Goal: Information Seeking & Learning: Learn about a topic

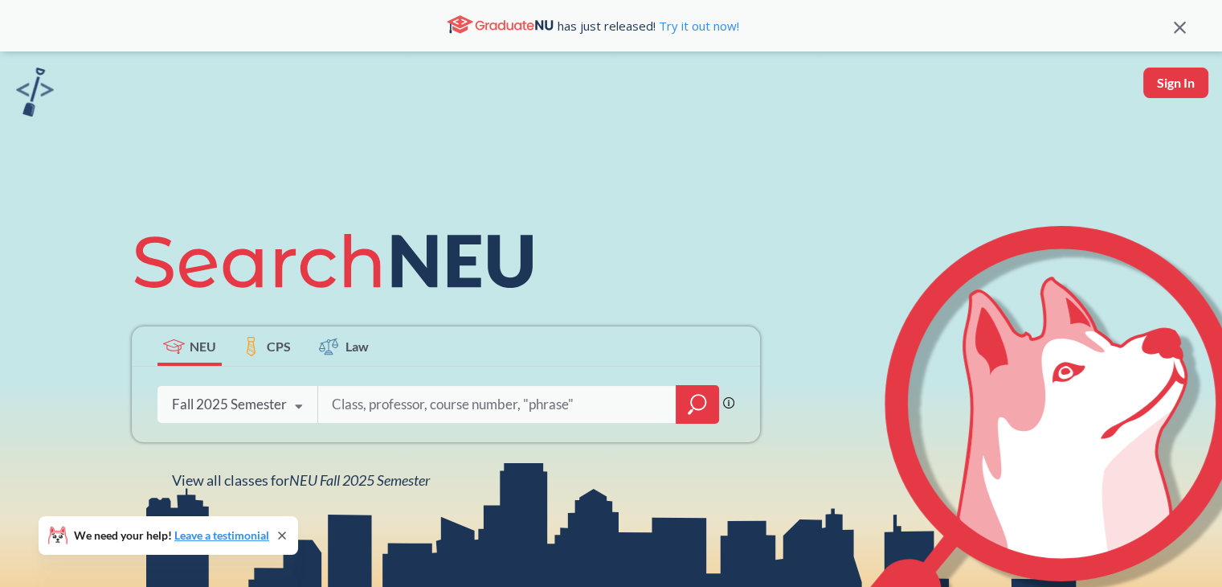
click at [567, 402] on input "search" at bounding box center [497, 404] width 334 height 34
click at [711, 409] on div at bounding box center [697, 404] width 43 height 39
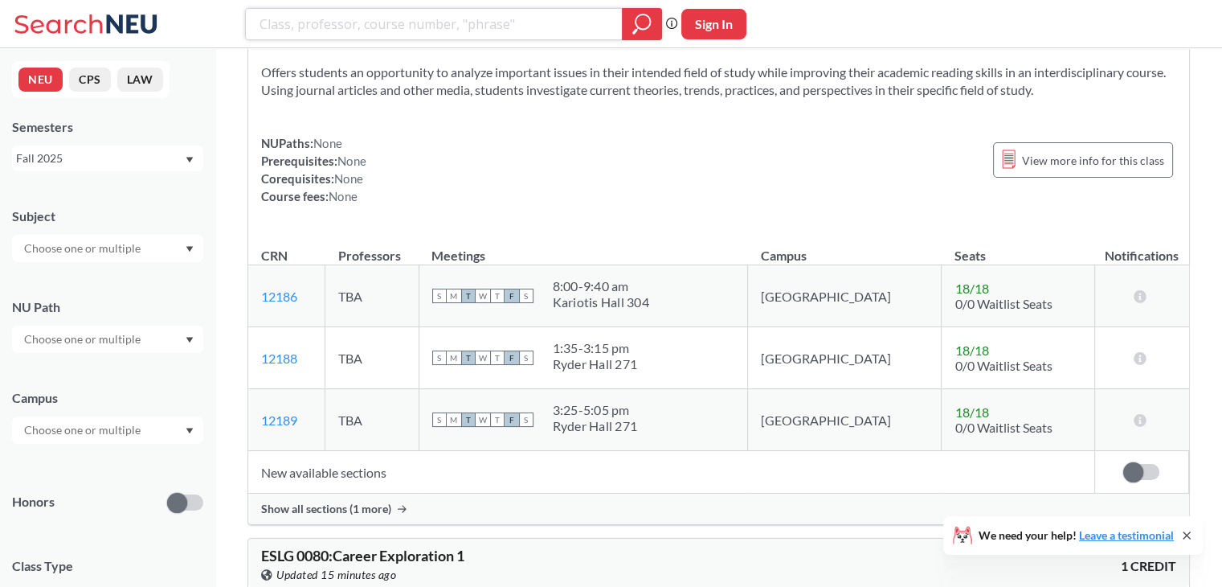
scroll to position [66, 0]
click at [141, 245] on input "text" at bounding box center [83, 248] width 135 height 19
click at [102, 342] on p "Chemistry & Chemical Biology" at bounding box center [112, 346] width 182 height 16
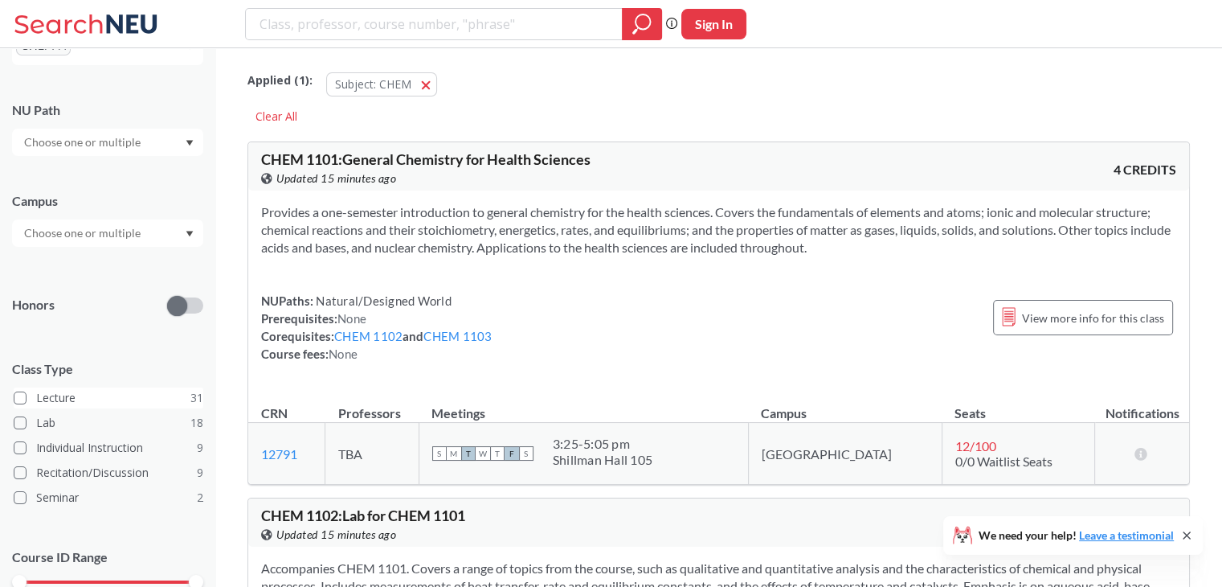
click at [21, 392] on span at bounding box center [20, 397] width 13 height 13
click at [36, 392] on input "Lecture 31" at bounding box center [42, 395] width 13 height 13
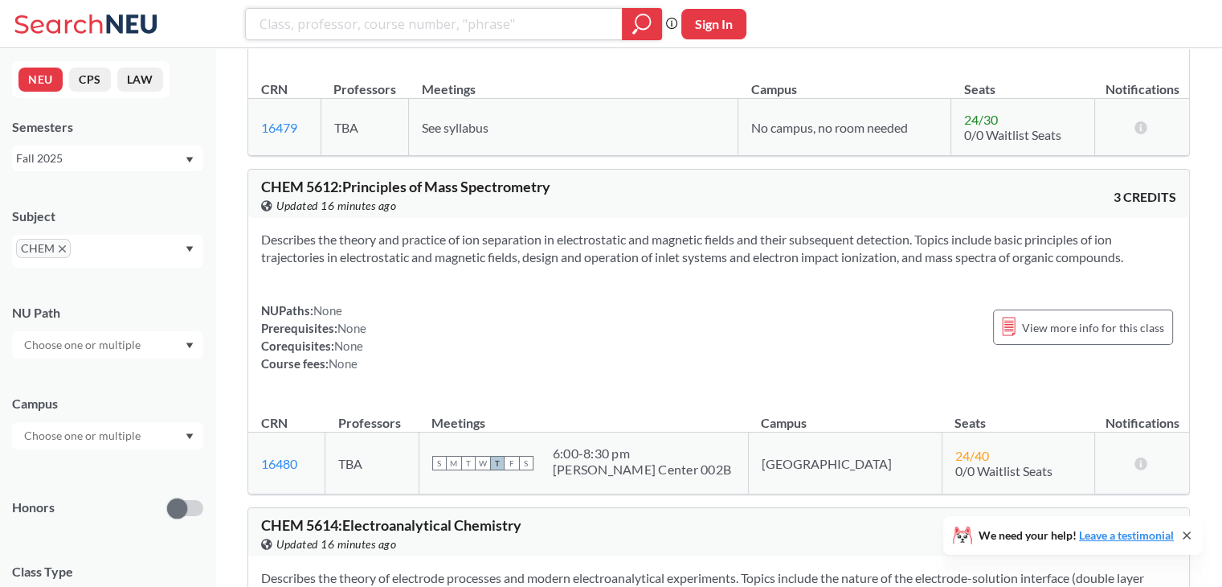
scroll to position [8109, 0]
drag, startPoint x: 599, startPoint y: 440, endPoint x: 678, endPoint y: 436, distance: 79.6
click at [678, 444] on div "6:00 - 8:30 pm" at bounding box center [642, 452] width 178 height 16
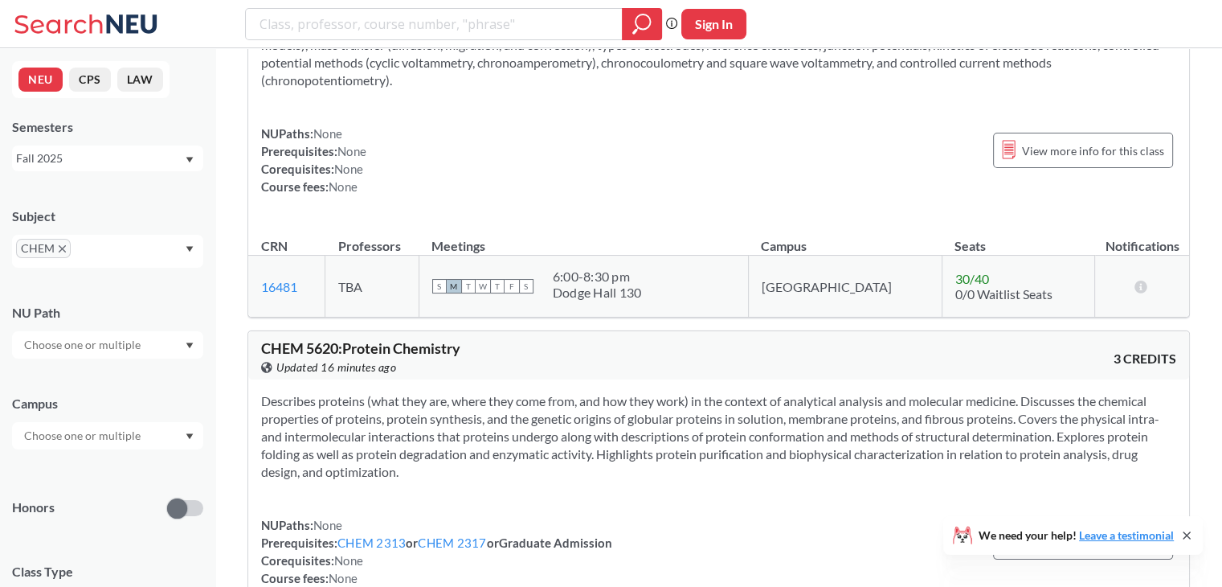
scroll to position [8671, 0]
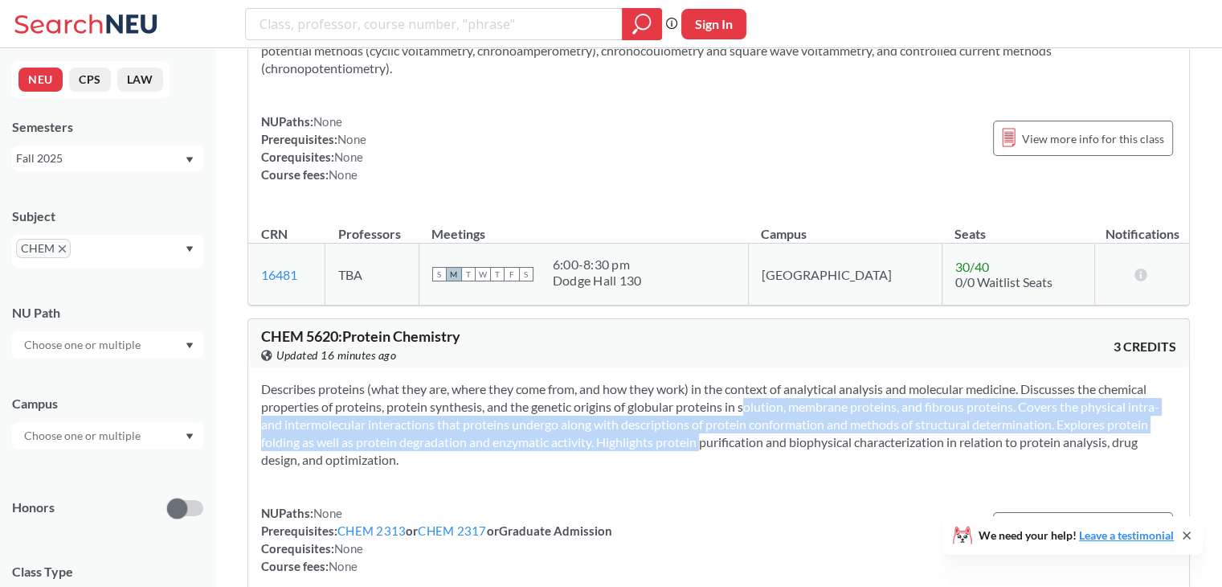
drag, startPoint x: 678, startPoint y: 436, endPoint x: 726, endPoint y: 395, distance: 63.2
click at [726, 395] on section "Describes proteins (what they are, where they come from, and how they work) in …" at bounding box center [718, 424] width 915 height 88
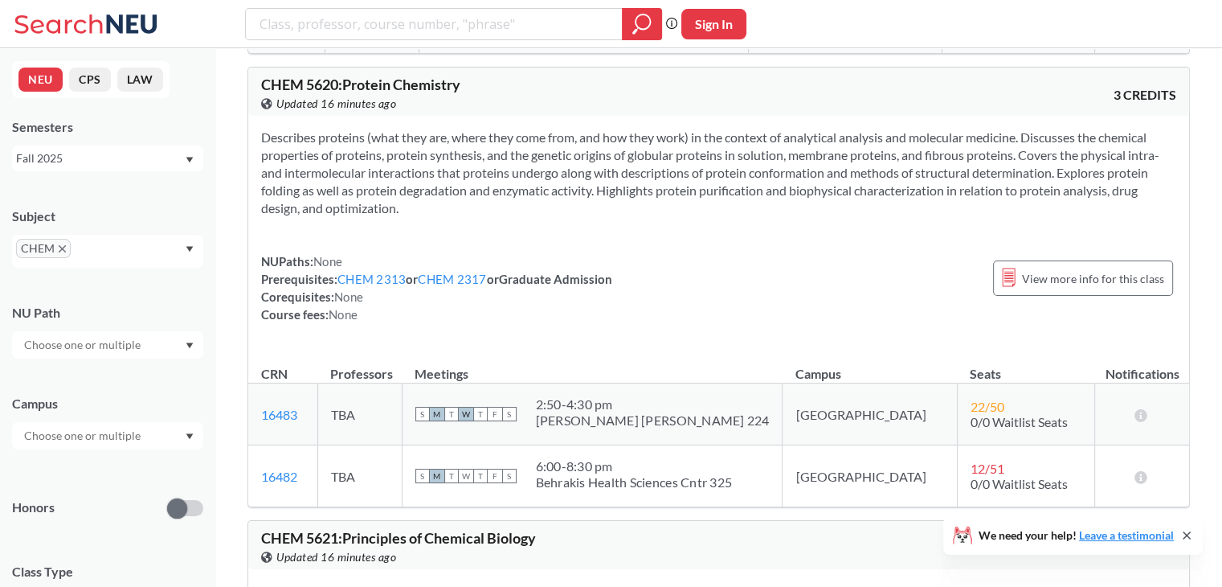
scroll to position [8923, 0]
drag, startPoint x: 591, startPoint y: 389, endPoint x: 673, endPoint y: 395, distance: 82.2
click at [673, 395] on div "2:50 - 4:30 pm" at bounding box center [653, 403] width 234 height 16
click at [586, 395] on div "S M T W T F S 2:50 - 4:30 pm [PERSON_NAME][GEOGRAPHIC_DATA][PERSON_NAME] 224" at bounding box center [592, 412] width 354 height 35
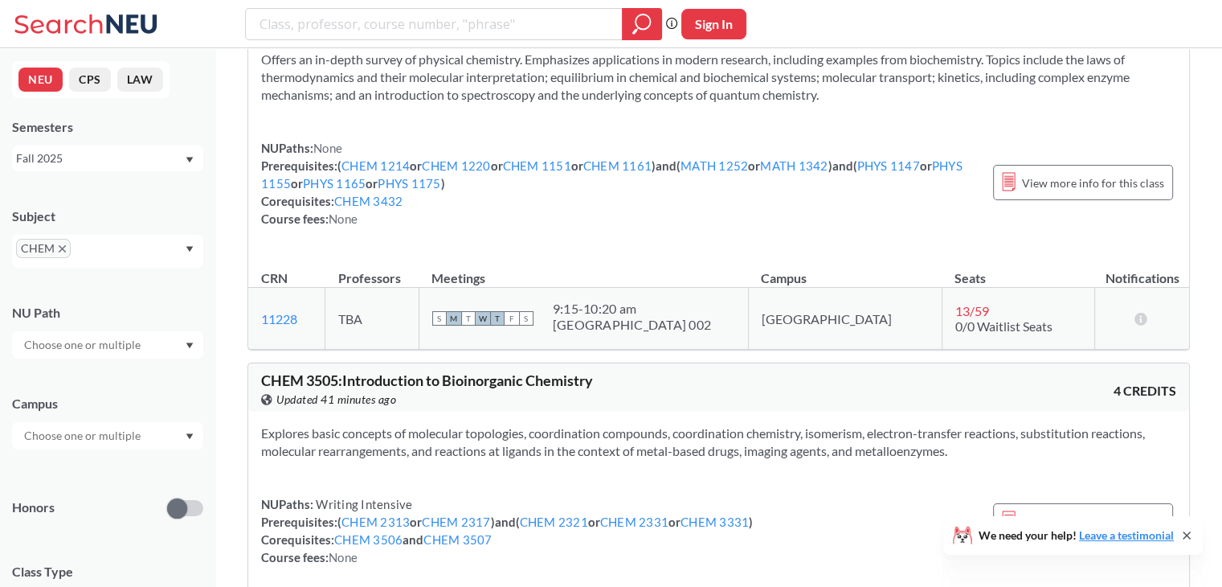
scroll to position [5998, 0]
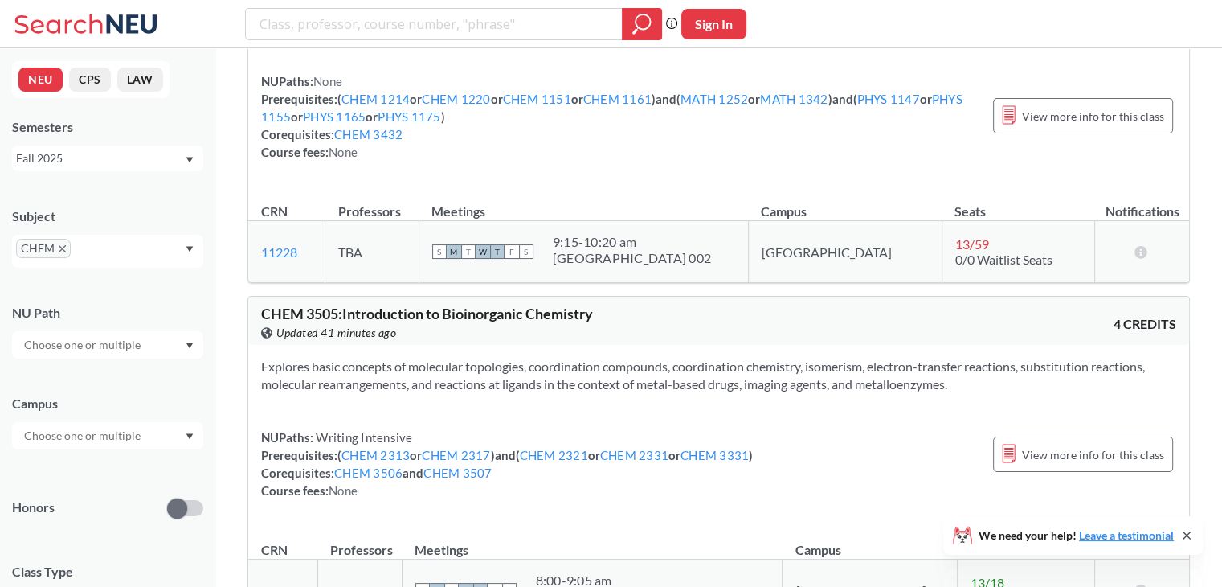
click at [681, 221] on td "S M T W T F S 9:15 - 10:20 am [GEOGRAPHIC_DATA] 002" at bounding box center [583, 252] width 329 height 62
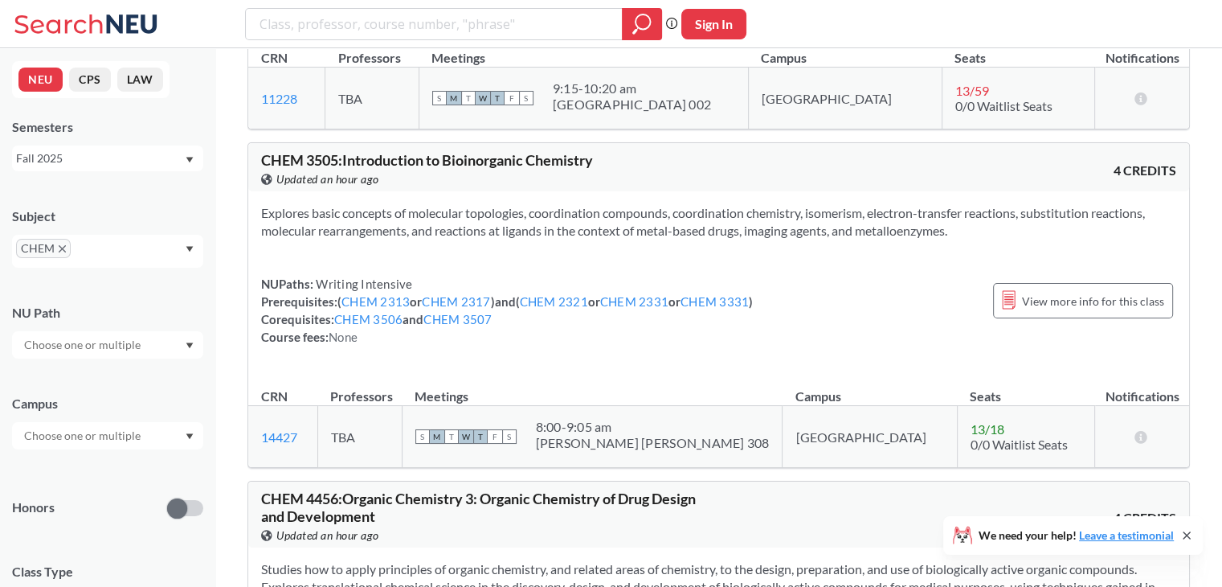
scroll to position [6200, 0]
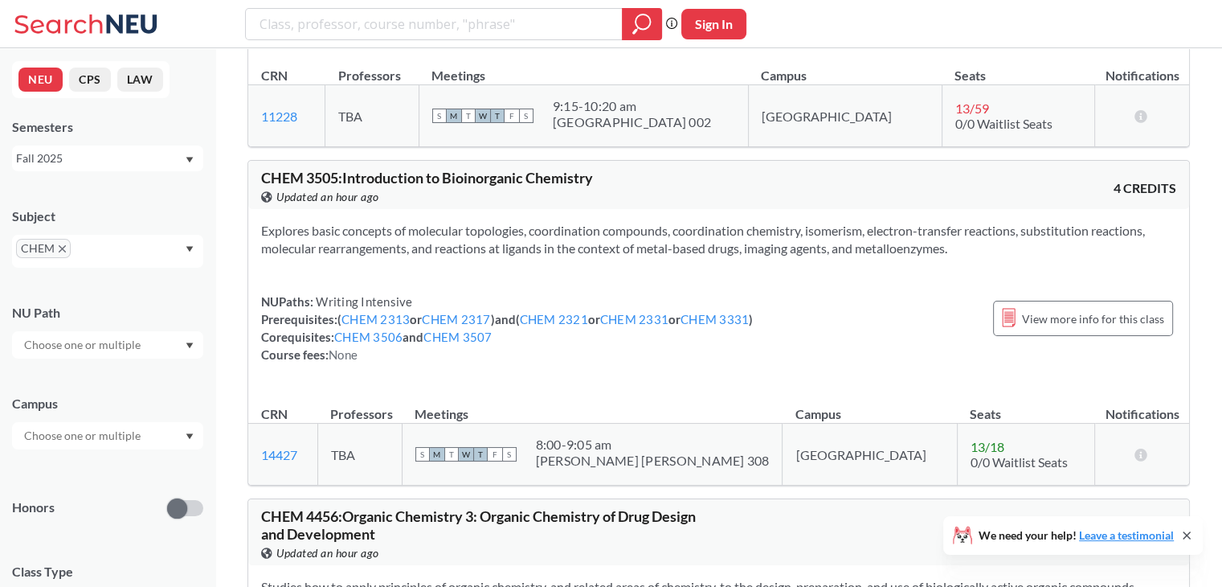
click at [66, 238] on div "CHEM" at bounding box center [107, 251] width 191 height 33
click at [55, 254] on span "CHEM" at bounding box center [43, 248] width 55 height 19
click at [62, 247] on icon "X to remove pill" at bounding box center [62, 248] width 7 height 7
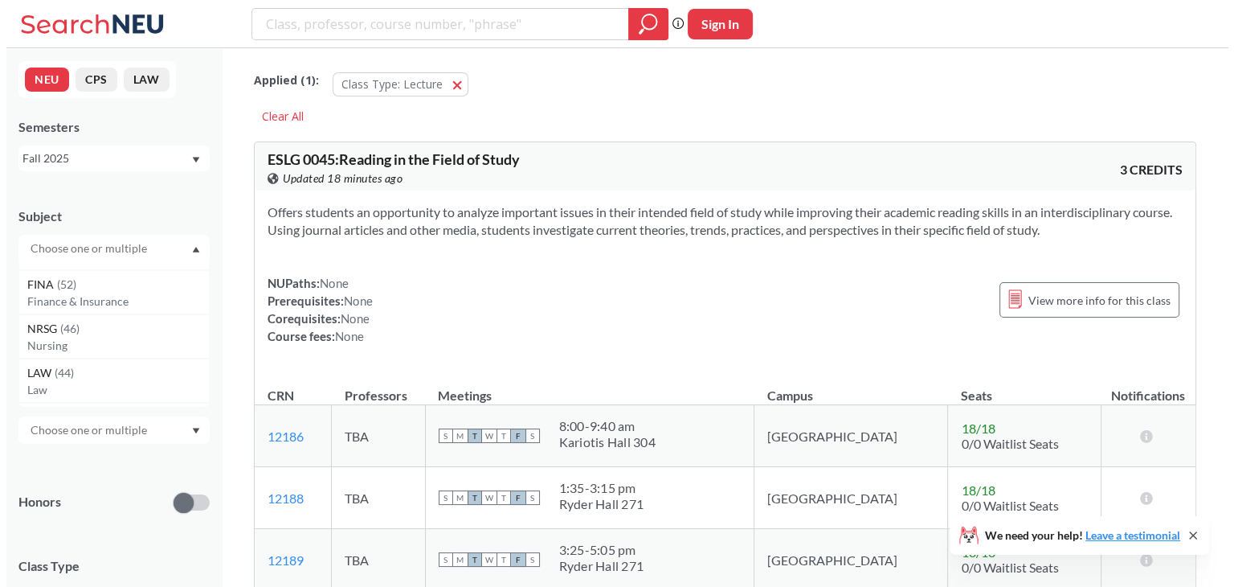
scroll to position [128, 0]
click at [77, 299] on p "Finance & Insurance" at bounding box center [112, 298] width 182 height 16
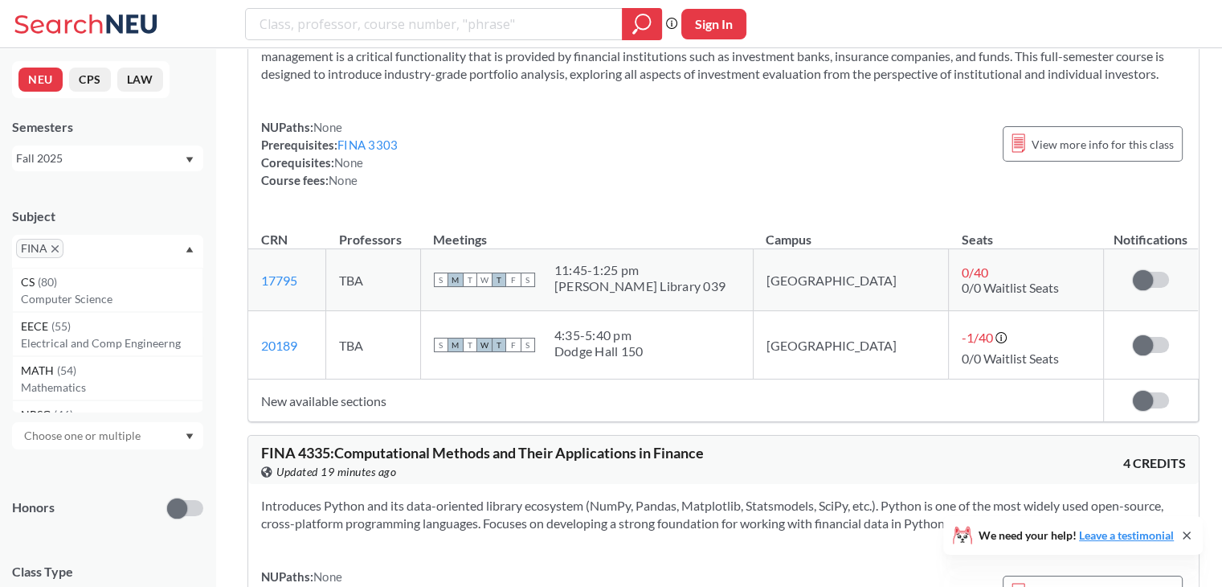
scroll to position [5181, 0]
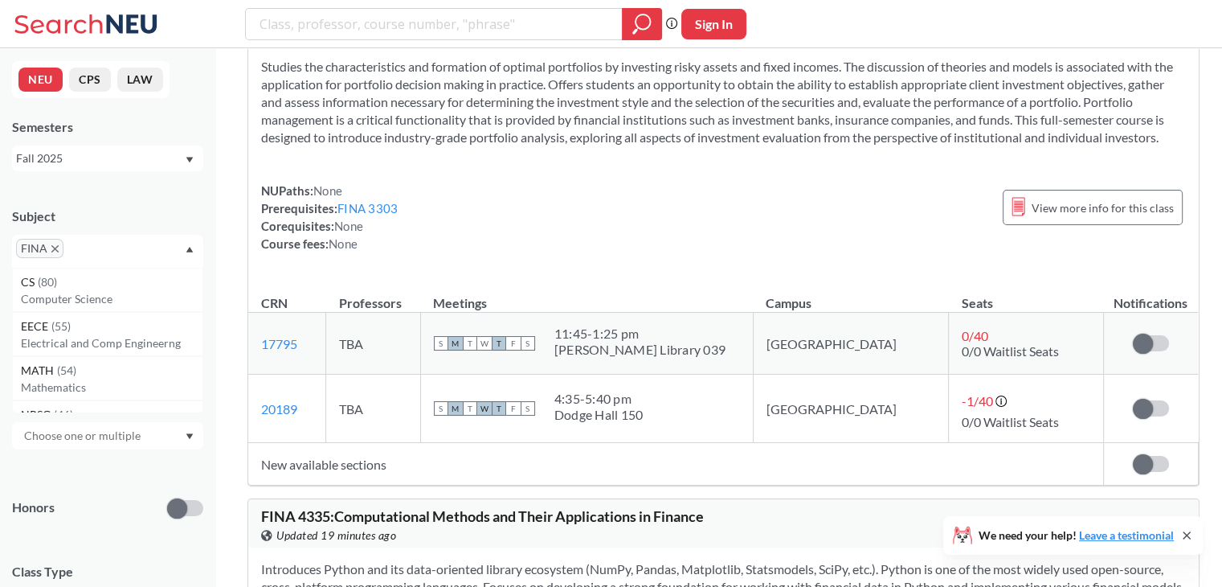
click at [47, 243] on span "FINA" at bounding box center [39, 248] width 47 height 19
click at [54, 251] on icon "X to remove pill" at bounding box center [54, 248] width 7 height 7
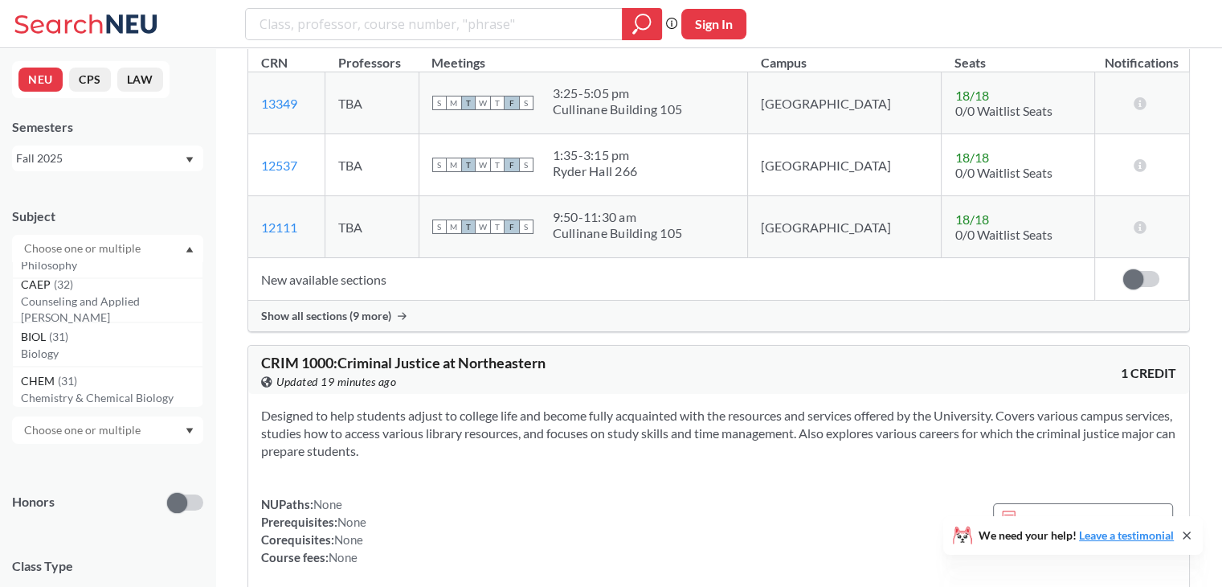
scroll to position [564, 0]
click at [96, 347] on p "Biology" at bounding box center [112, 348] width 182 height 16
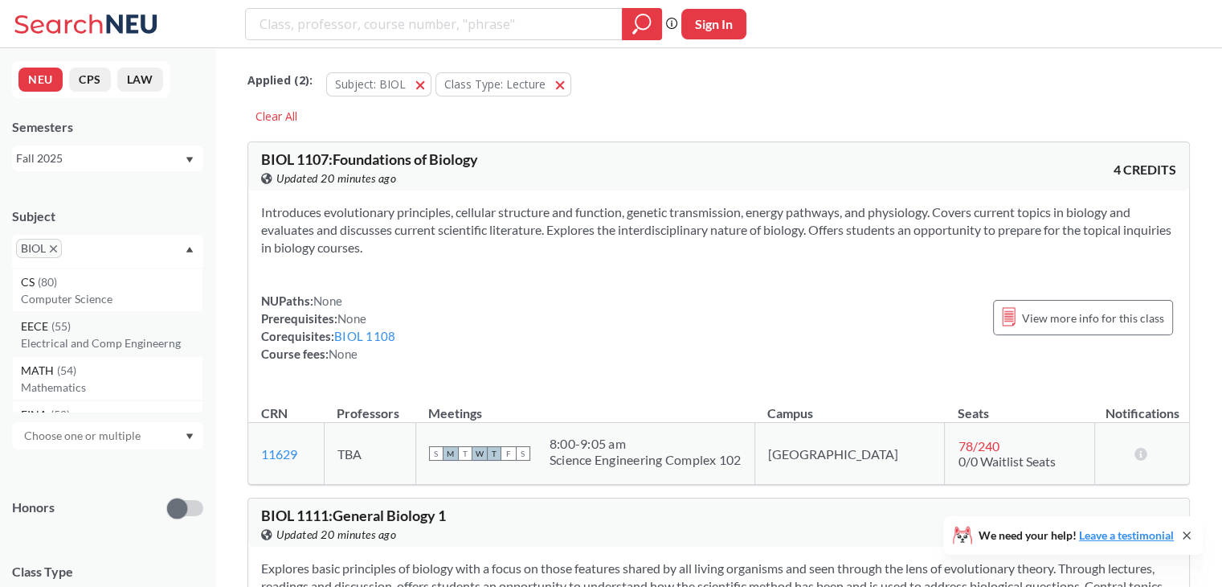
click at [124, 335] on p "Electrical and Comp Engineerng" at bounding box center [112, 343] width 182 height 16
click at [53, 248] on icon "X to remove pill" at bounding box center [53, 248] width 7 height 7
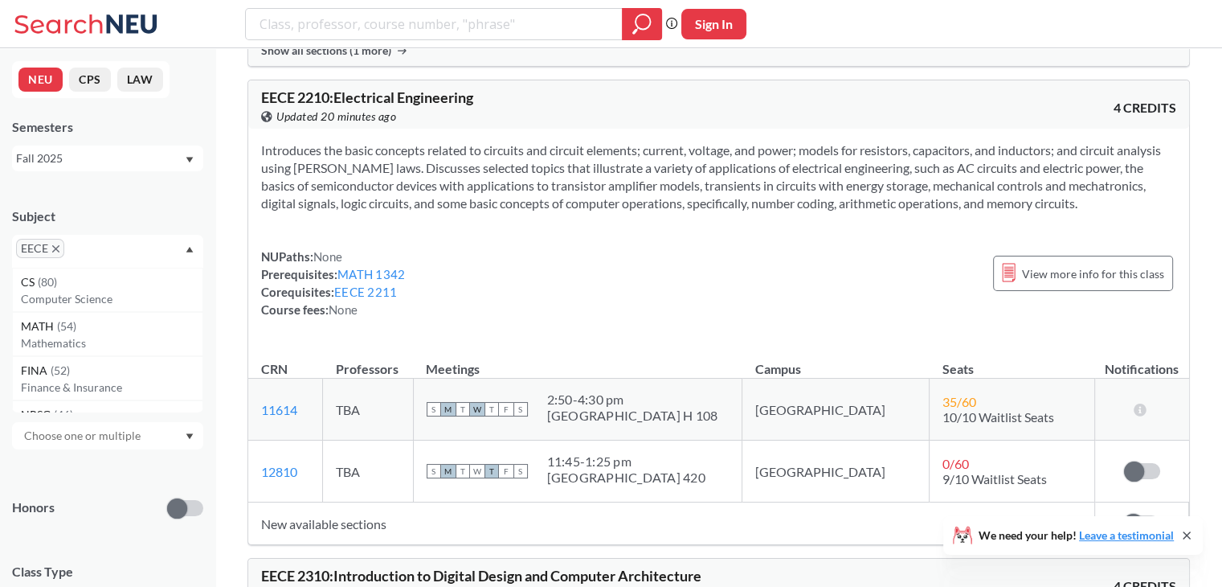
scroll to position [2079, 0]
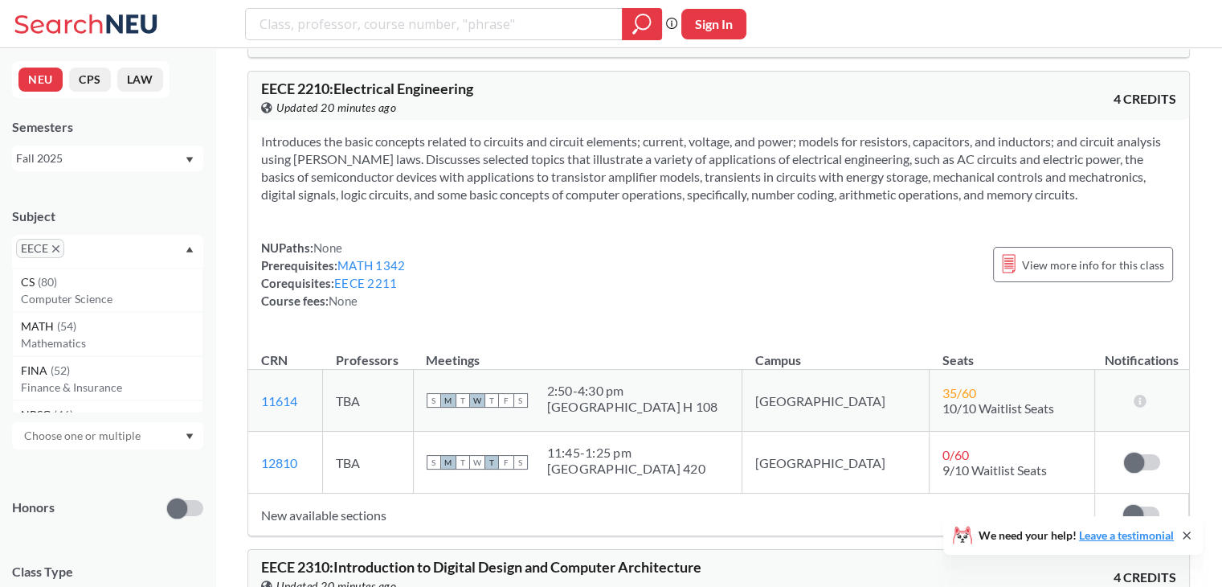
click at [55, 245] on icon "X to remove pill" at bounding box center [55, 248] width 7 height 7
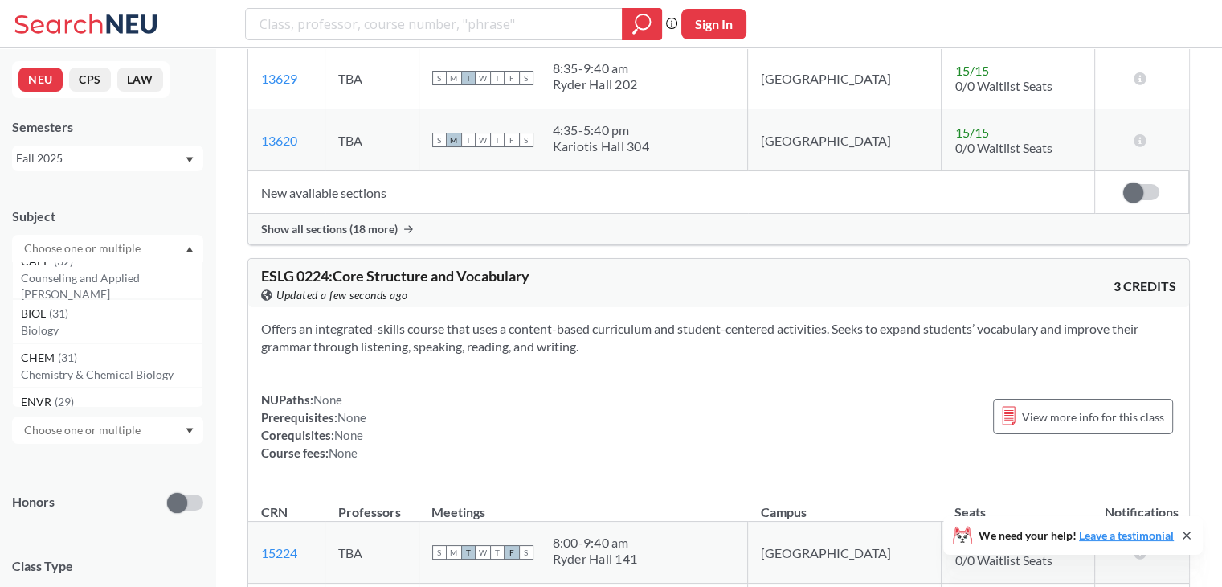
scroll to position [572, 0]
click at [73, 334] on p "Biology" at bounding box center [112, 340] width 182 height 16
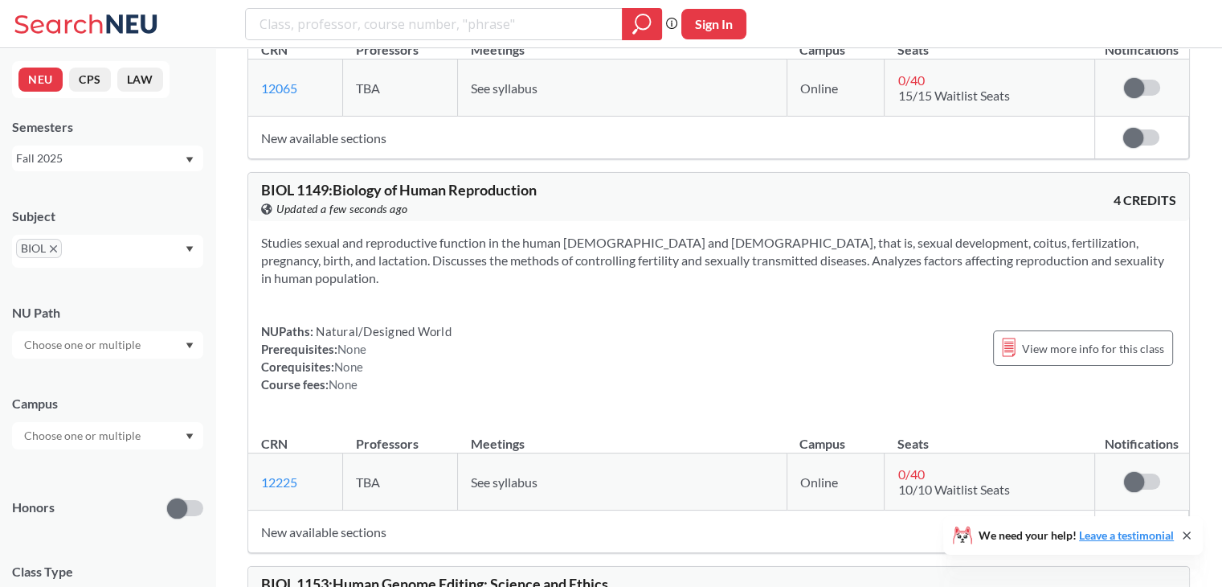
click at [281, 419] on th "CRN" at bounding box center [295, 436] width 95 height 35
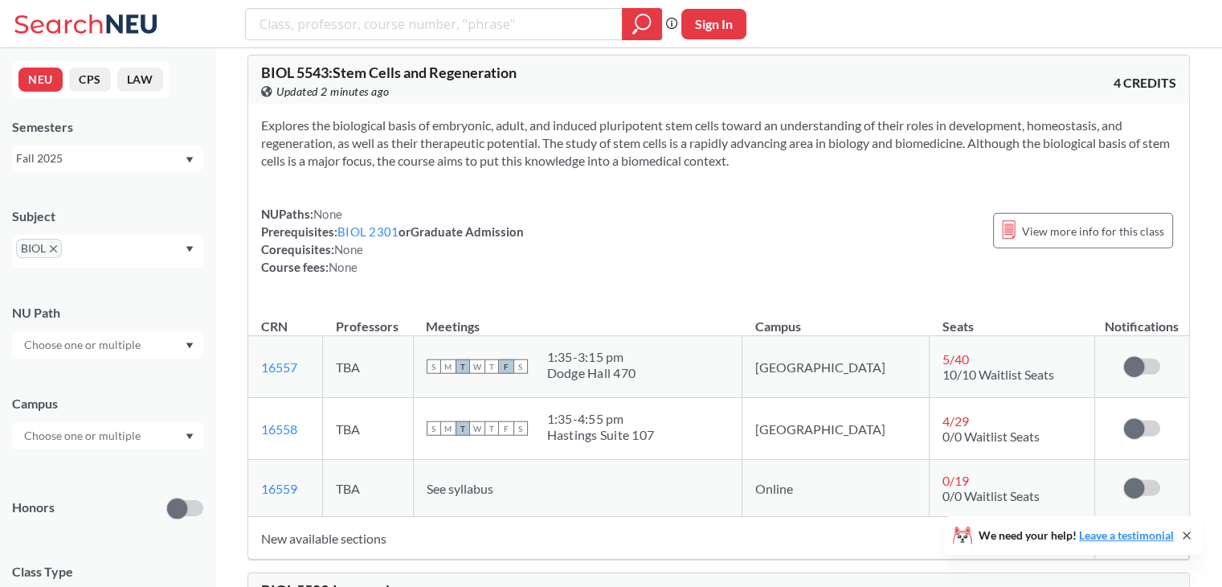
scroll to position [9969, 0]
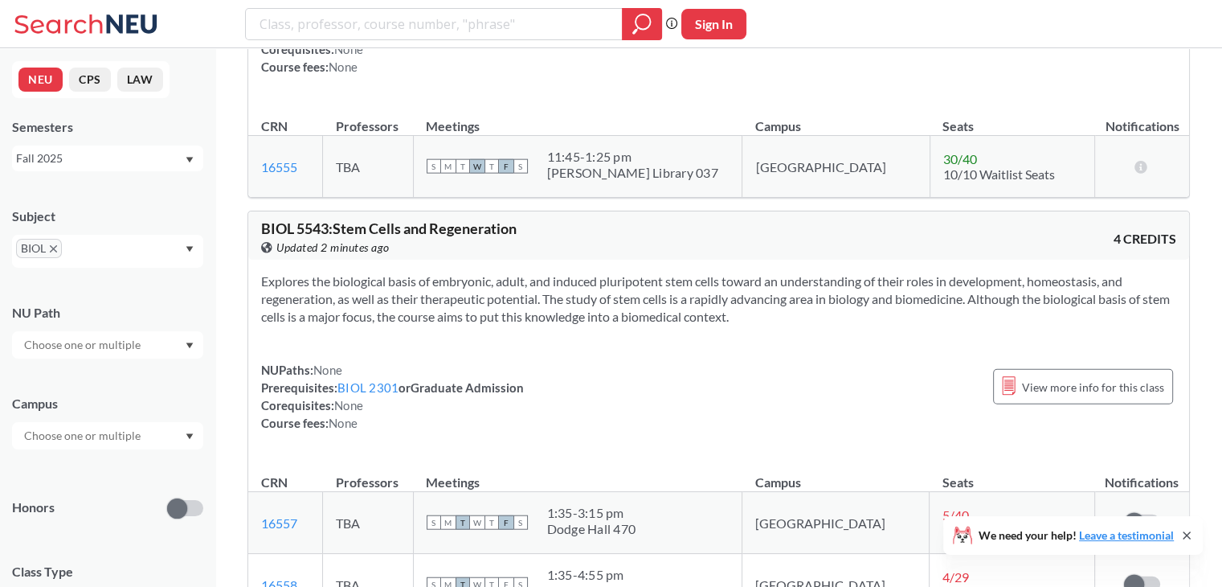
click at [60, 247] on span "BIOL" at bounding box center [39, 248] width 46 height 19
click at [50, 247] on icon "X to remove pill" at bounding box center [53, 248] width 7 height 7
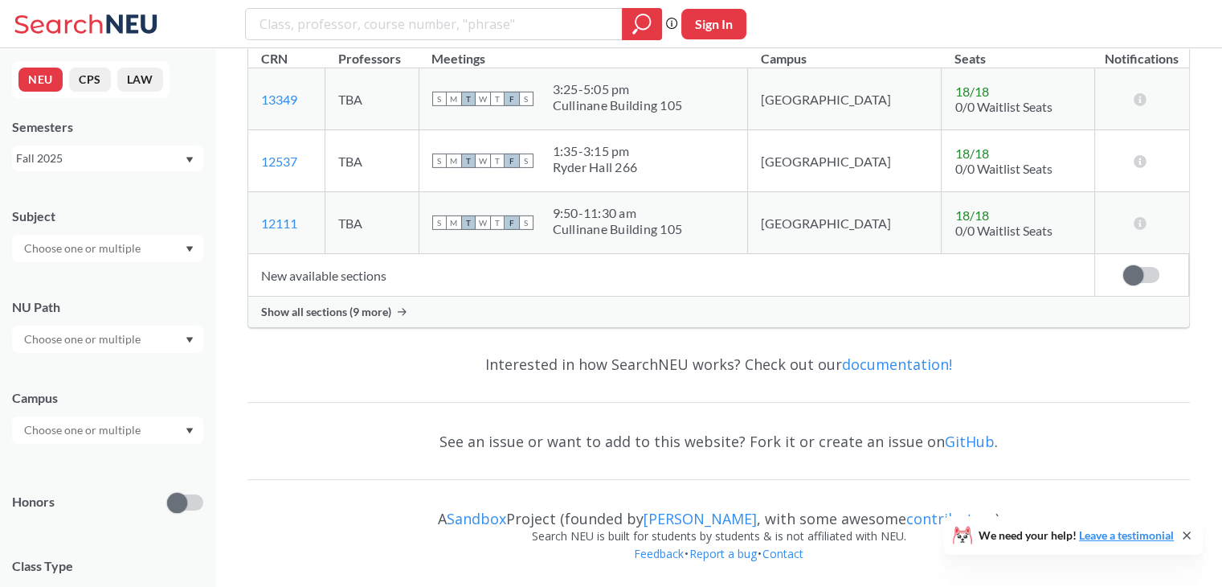
scroll to position [5175, 0]
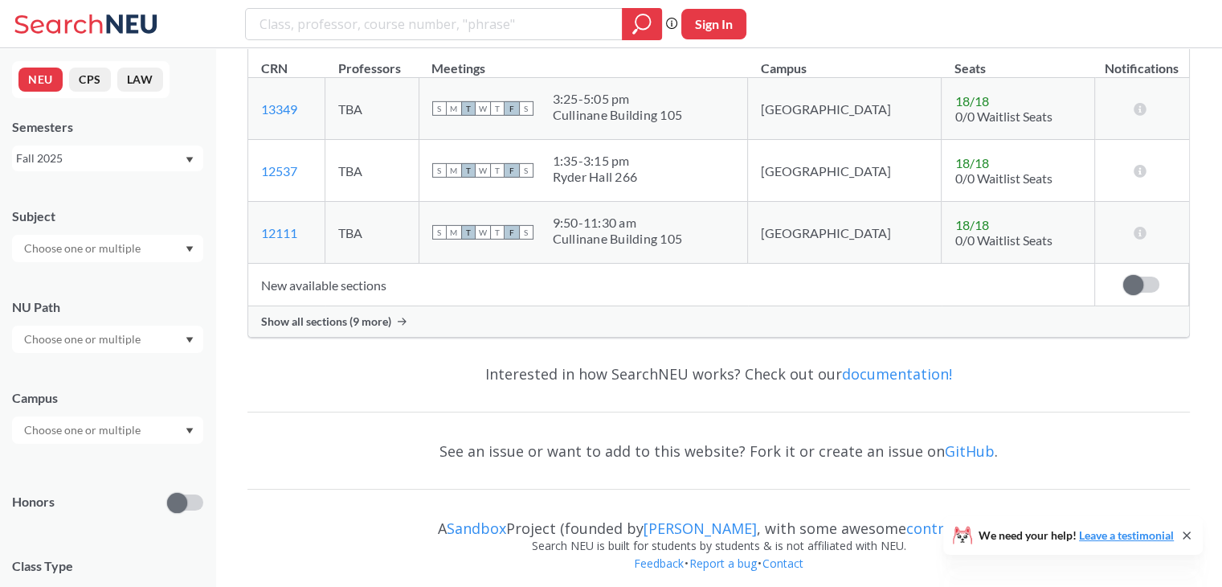
click at [65, 247] on input "text" at bounding box center [83, 248] width 135 height 19
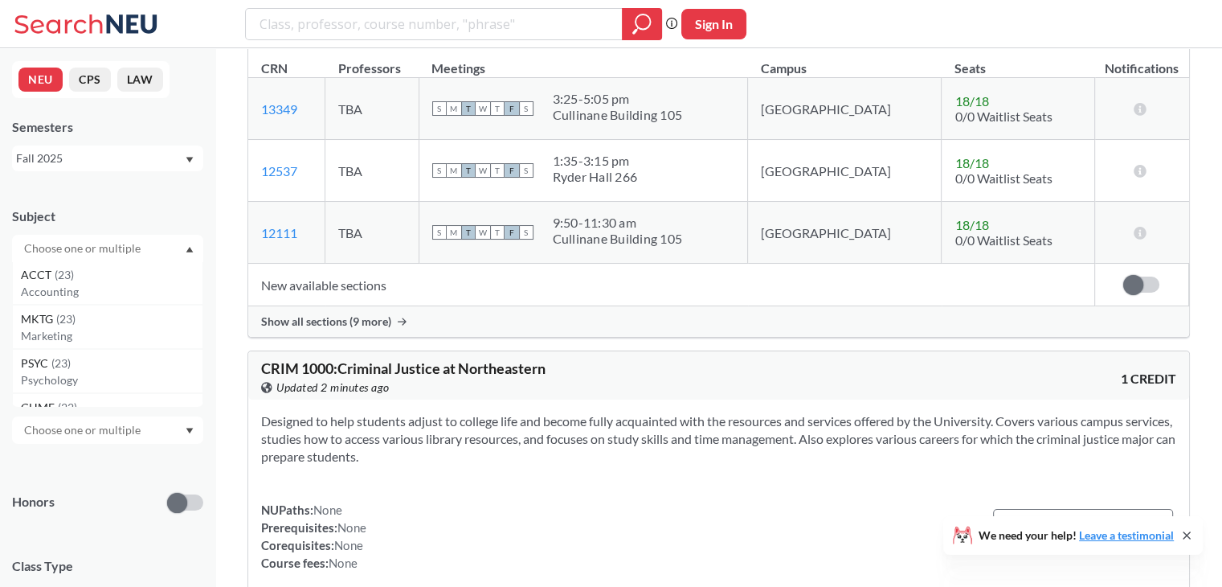
scroll to position [1152, 0]
click at [43, 369] on div "PSYC ( 23 ) Psychology" at bounding box center [107, 369] width 191 height 44
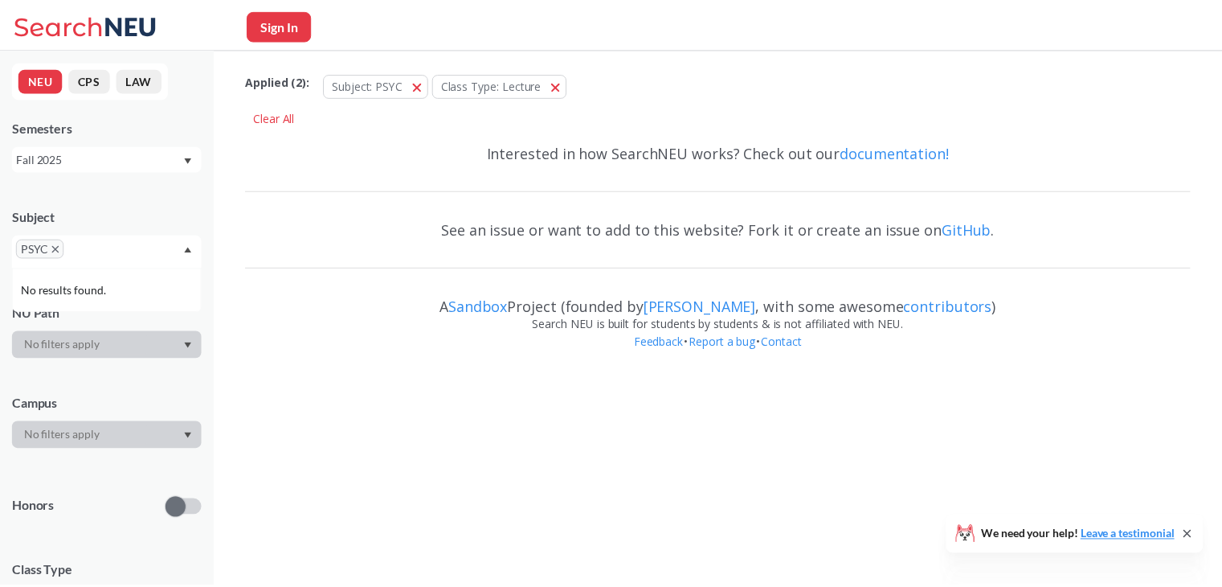
scroll to position [29, 0]
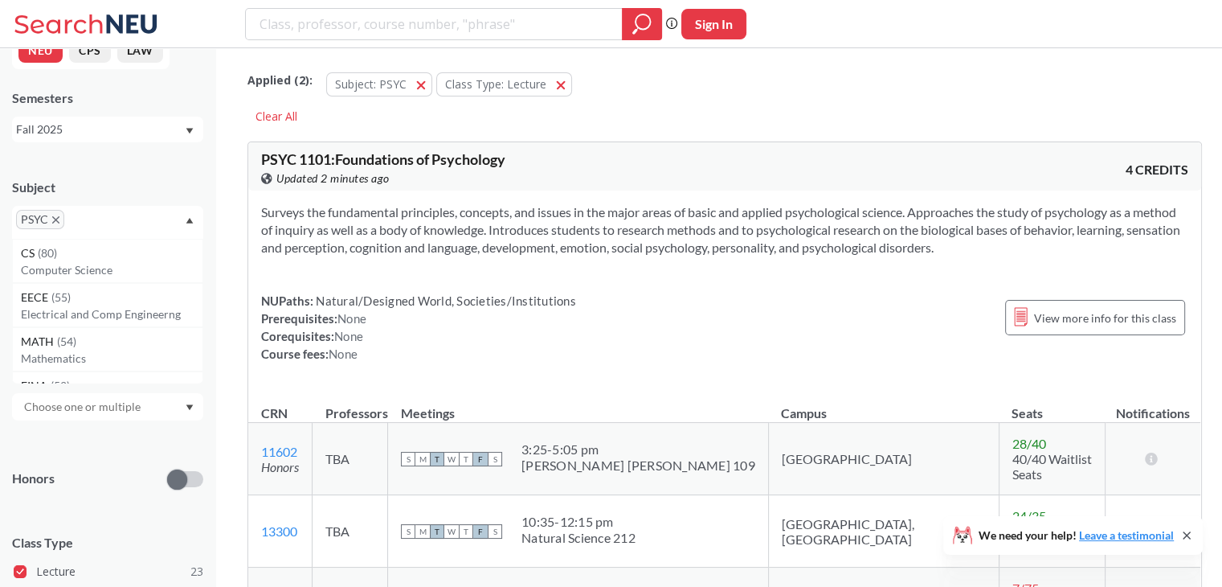
click at [52, 216] on icon "X to remove pill" at bounding box center [55, 219] width 7 height 7
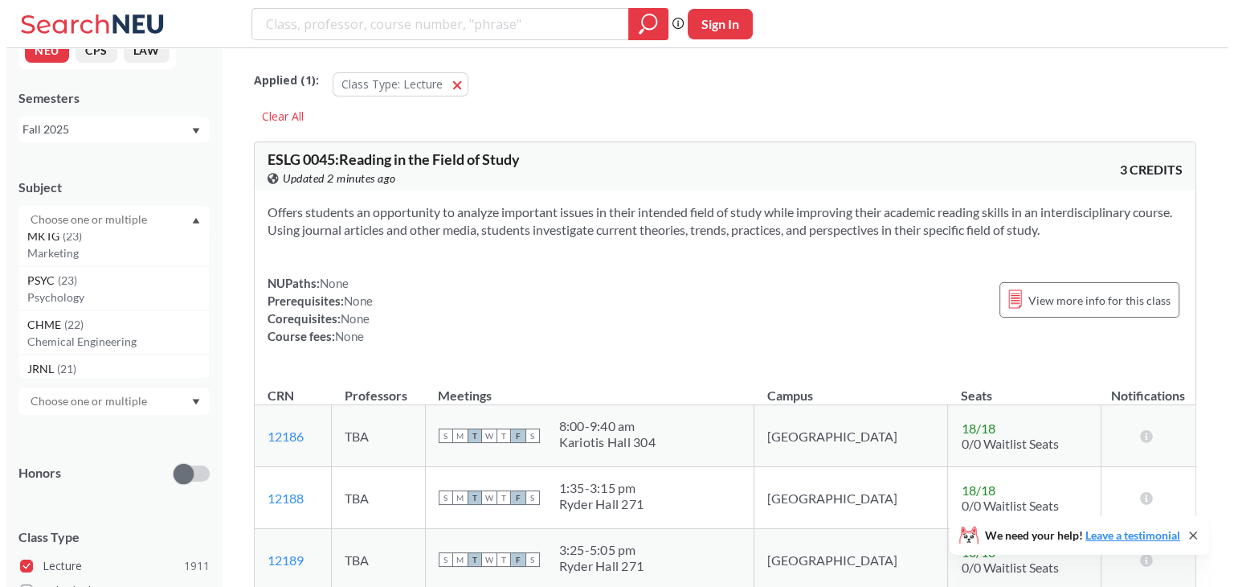
scroll to position [1204, 0]
click at [58, 327] on span "( 22 )" at bounding box center [67, 325] width 19 height 14
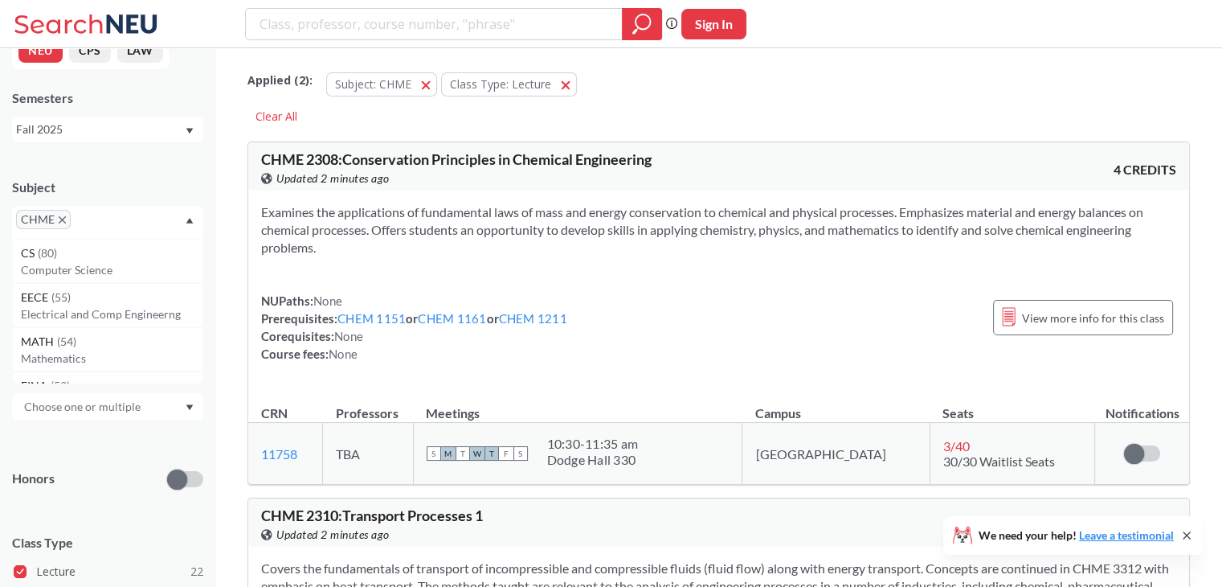
click at [63, 216] on icon "X to remove pill" at bounding box center [62, 219] width 7 height 7
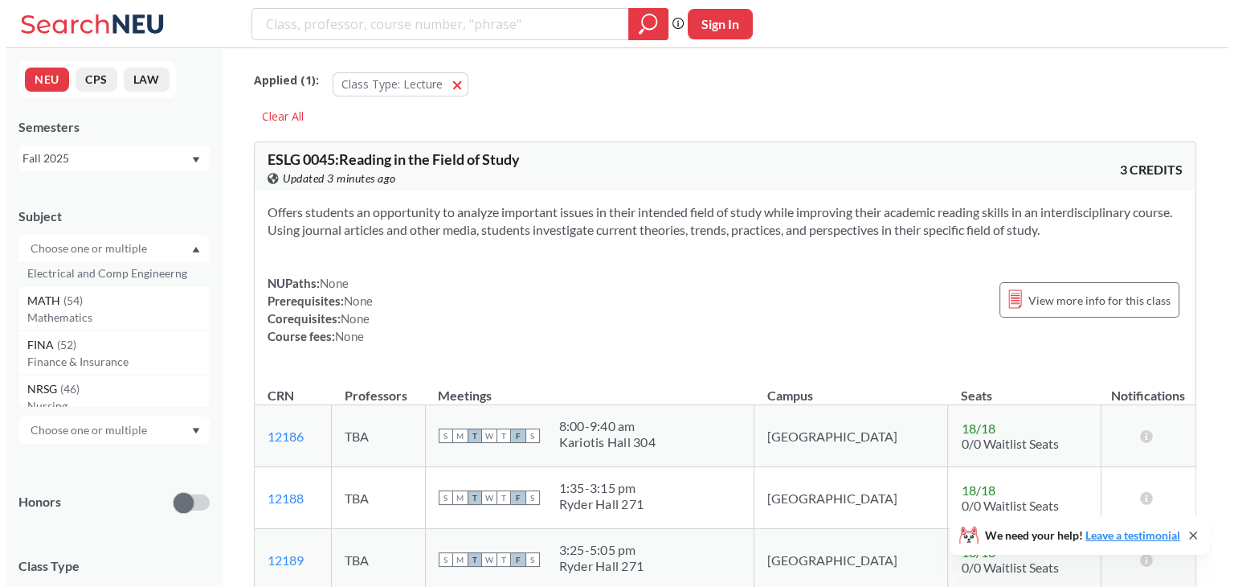
scroll to position [72, 0]
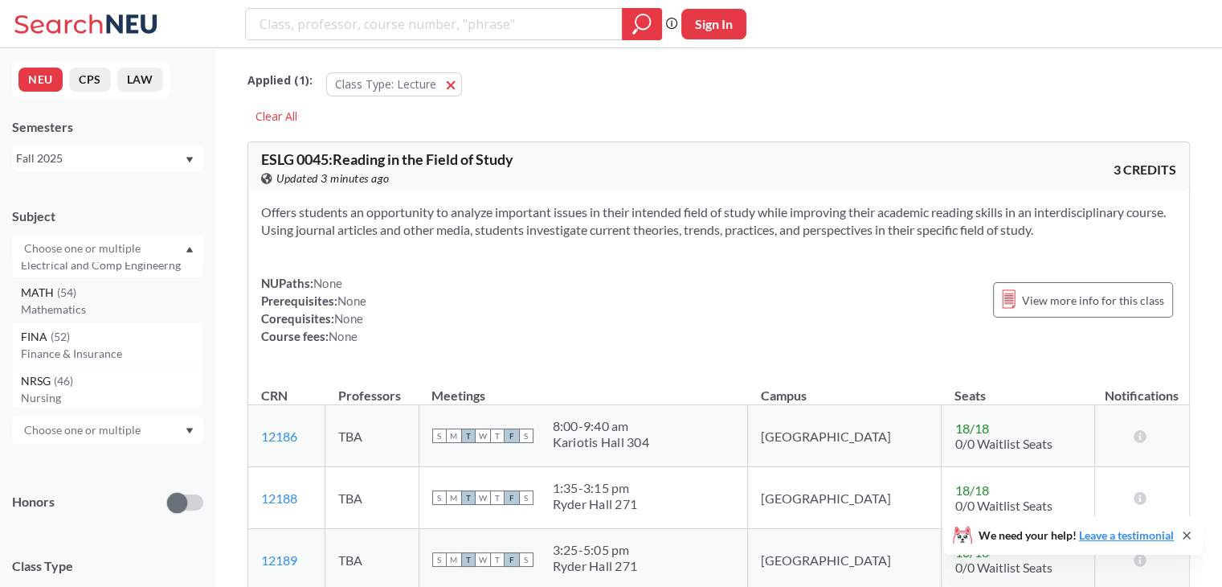
click at [67, 295] on span "( 54 )" at bounding box center [66, 292] width 19 height 14
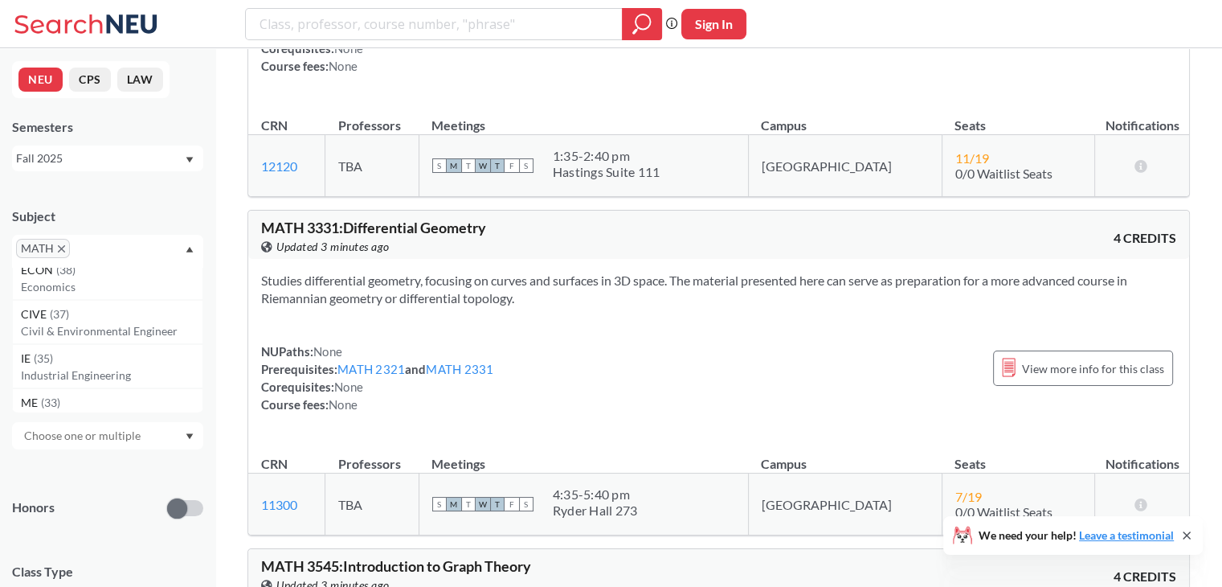
scroll to position [10038, 0]
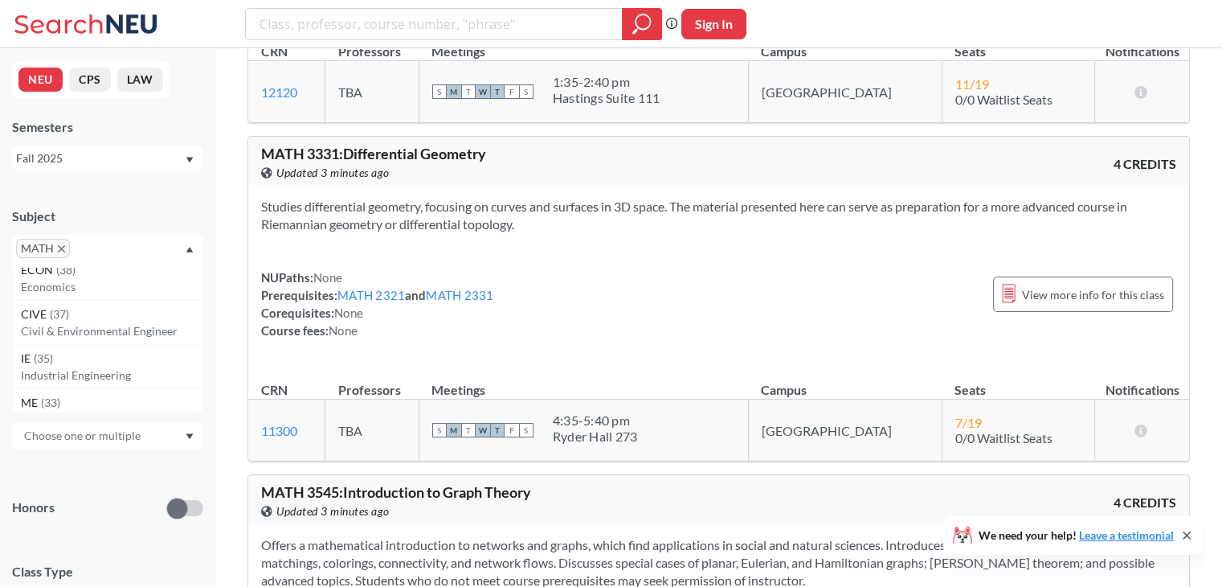
click at [52, 248] on span "MATH" at bounding box center [43, 248] width 54 height 19
click at [59, 247] on icon "X to remove pill" at bounding box center [61, 248] width 7 height 7
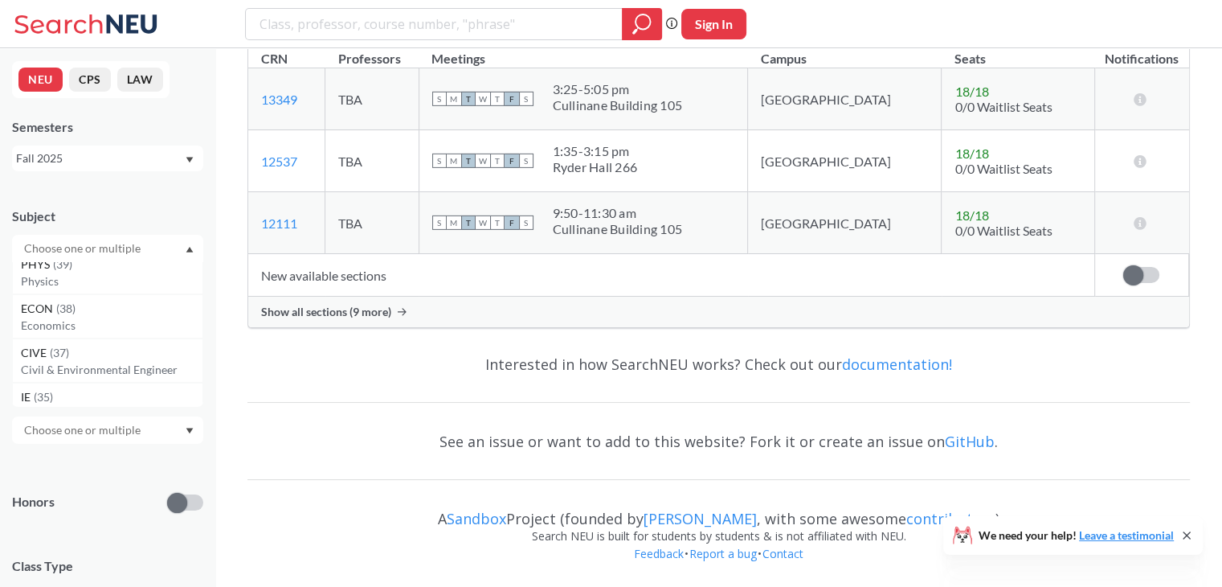
scroll to position [366, 0]
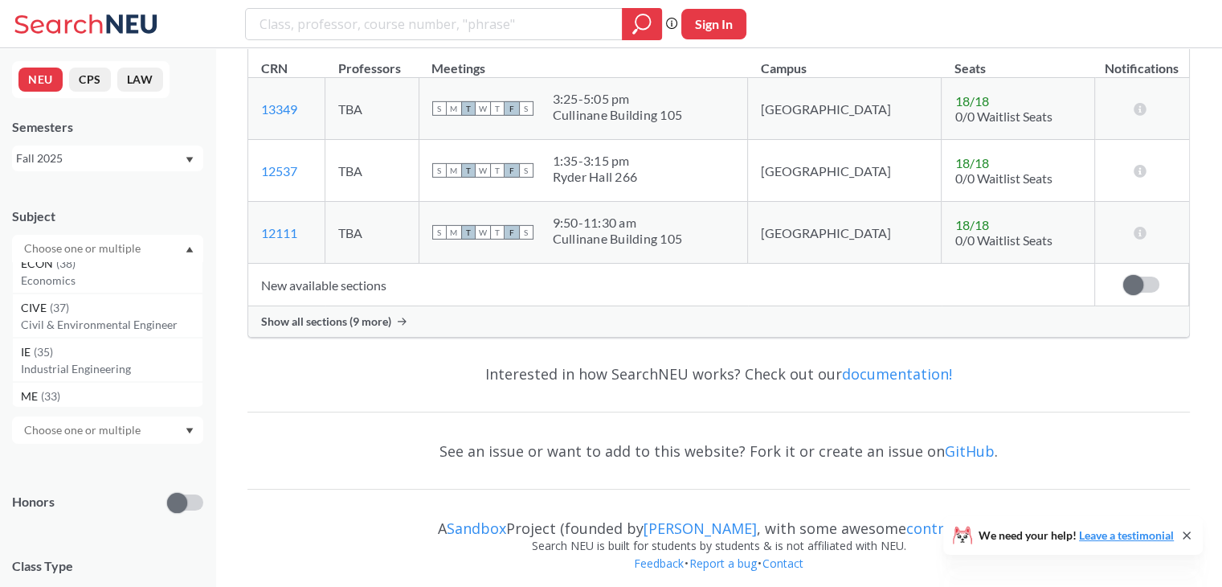
click at [76, 247] on input "text" at bounding box center [83, 248] width 135 height 19
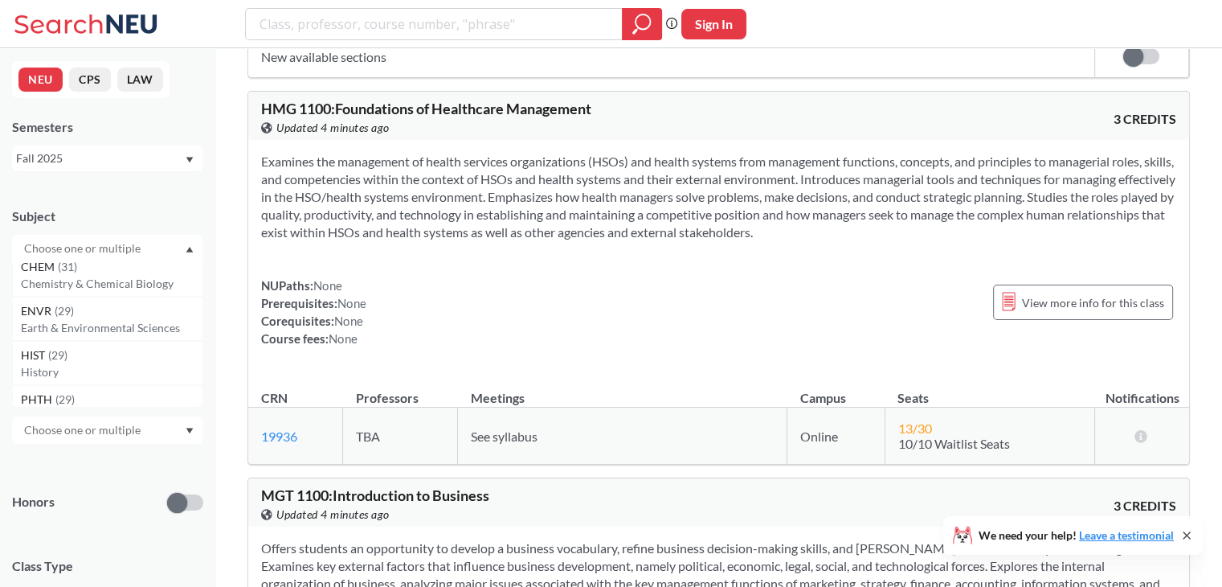
scroll to position [677, 0]
click at [134, 321] on p "Earth & Environmental Sciences" at bounding box center [112, 323] width 182 height 16
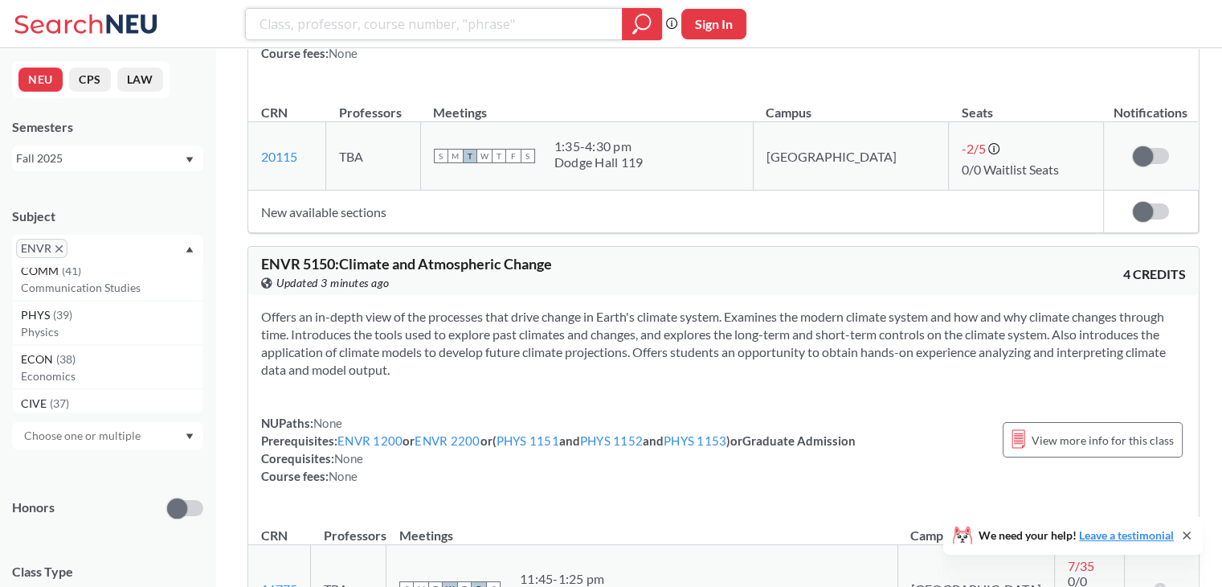
scroll to position [276, 0]
click at [62, 247] on span "ENVR" at bounding box center [41, 248] width 51 height 19
click at [61, 243] on span "ENVR" at bounding box center [41, 248] width 51 height 19
click at [58, 245] on icon "X to remove pill" at bounding box center [58, 248] width 7 height 7
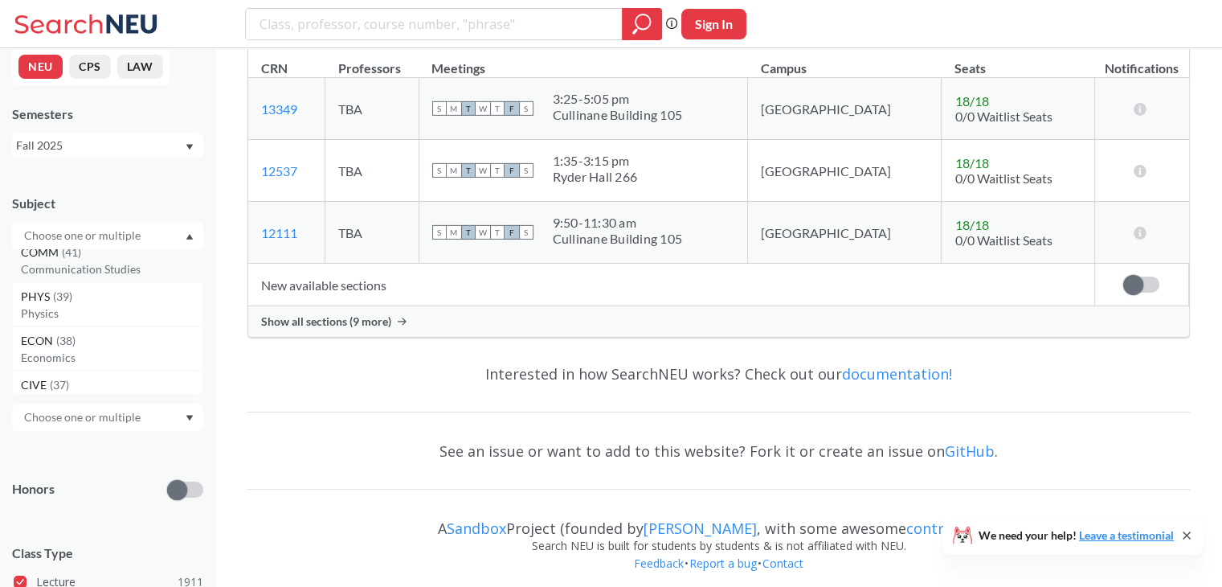
scroll to position [8351, 0]
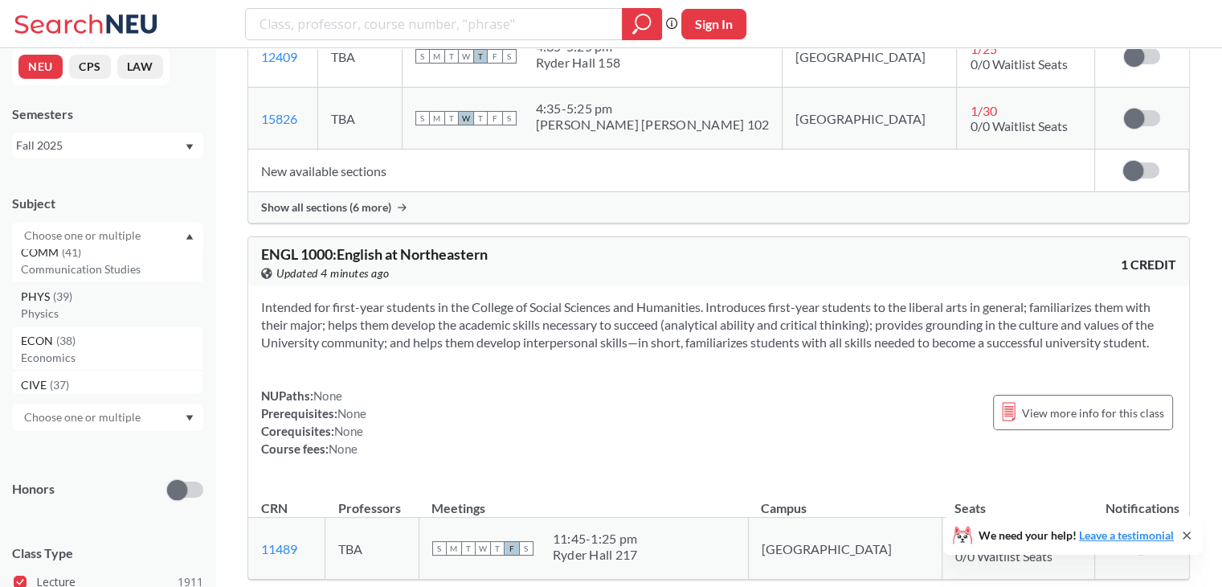
click at [69, 298] on span "( 39 )" at bounding box center [62, 296] width 19 height 14
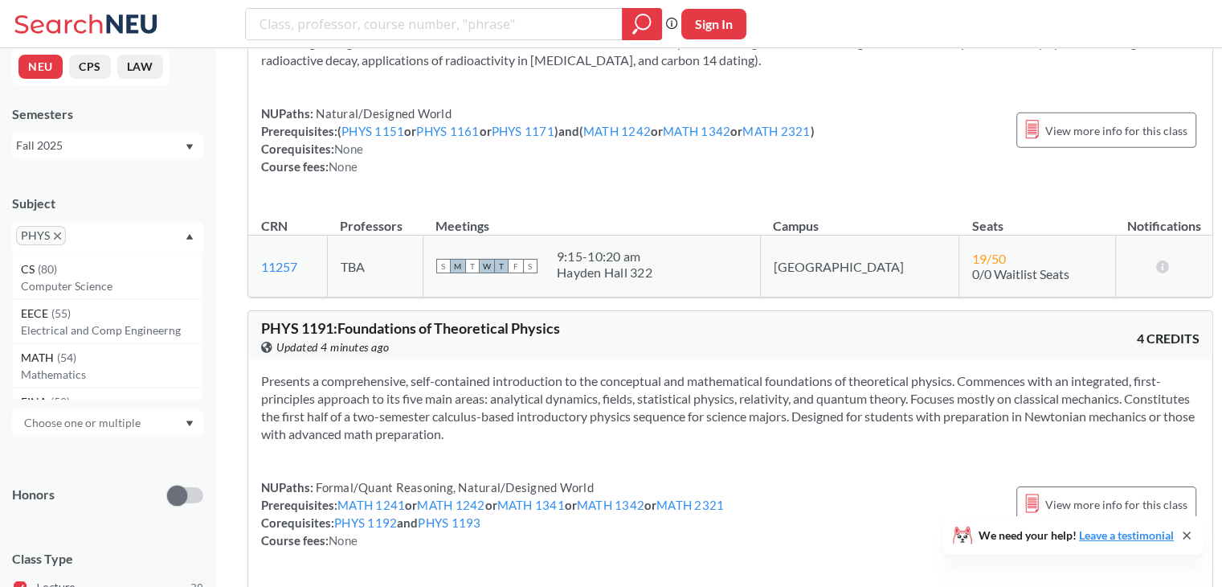
scroll to position [5117, 0]
click at [378, 499] on link "MATH 1241" at bounding box center [370, 506] width 67 height 14
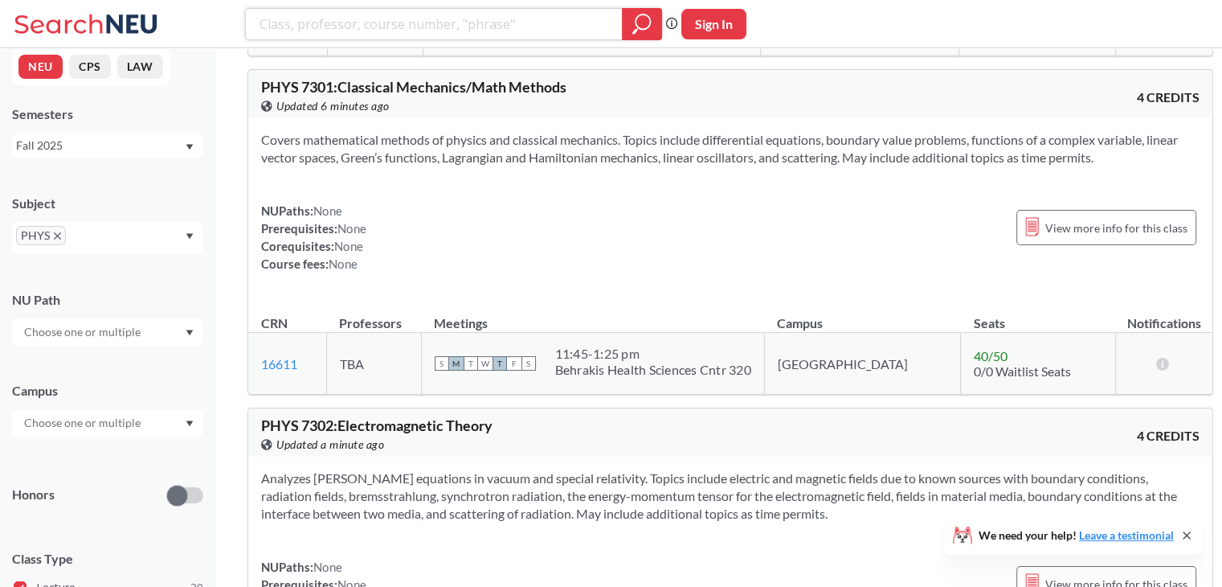
scroll to position [11475, 0]
drag, startPoint x: 496, startPoint y: 235, endPoint x: 489, endPoint y: 182, distance: 54.3
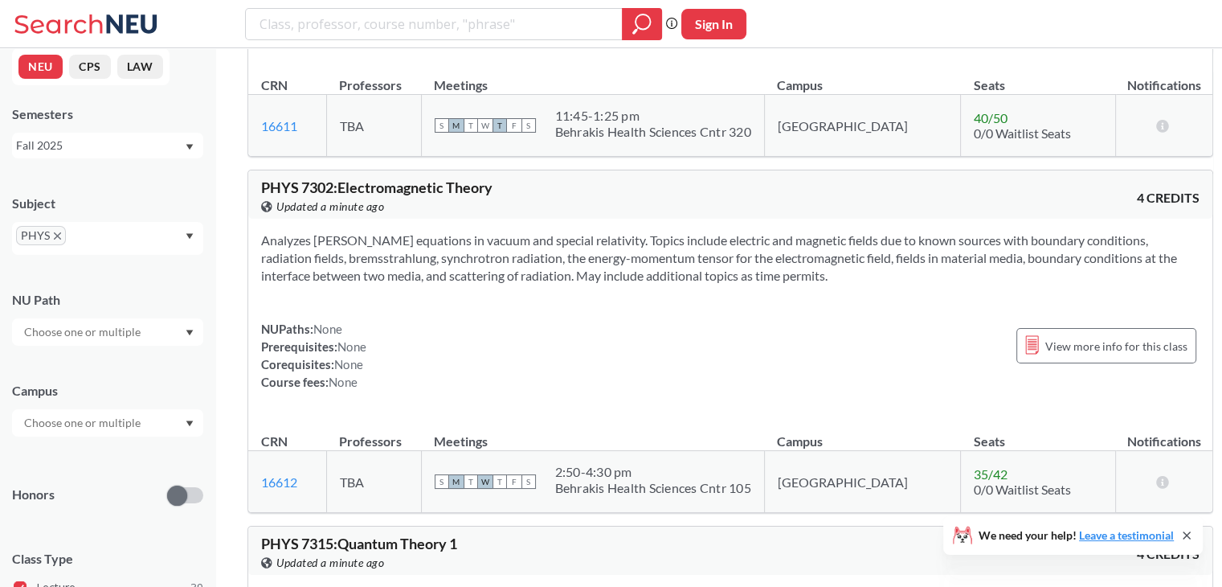
click at [489, 320] on div "NUPaths: None Prerequisites: None Corequisites: None Course fees: None View mor…" at bounding box center [730, 355] width 939 height 71
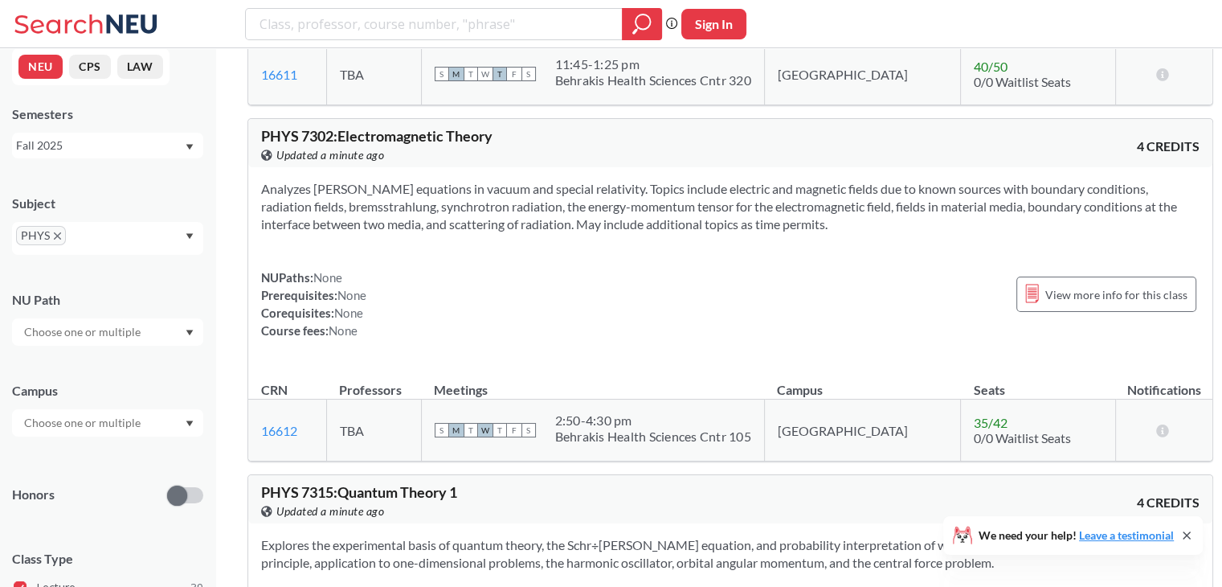
scroll to position [11757, 0]
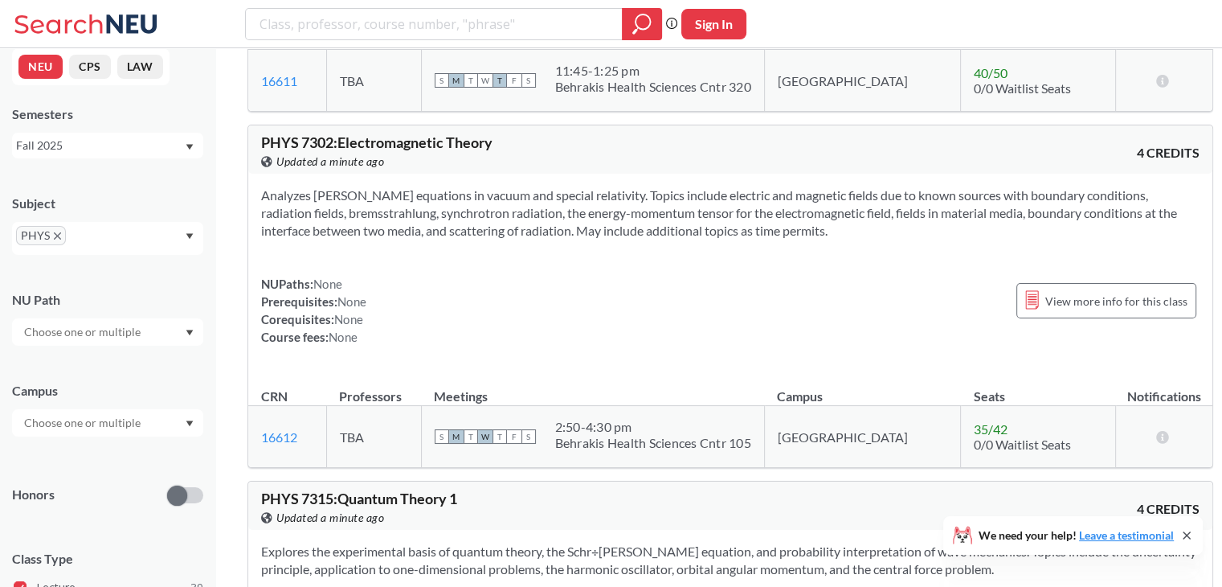
click at [59, 234] on icon "X to remove pill" at bounding box center [57, 235] width 7 height 7
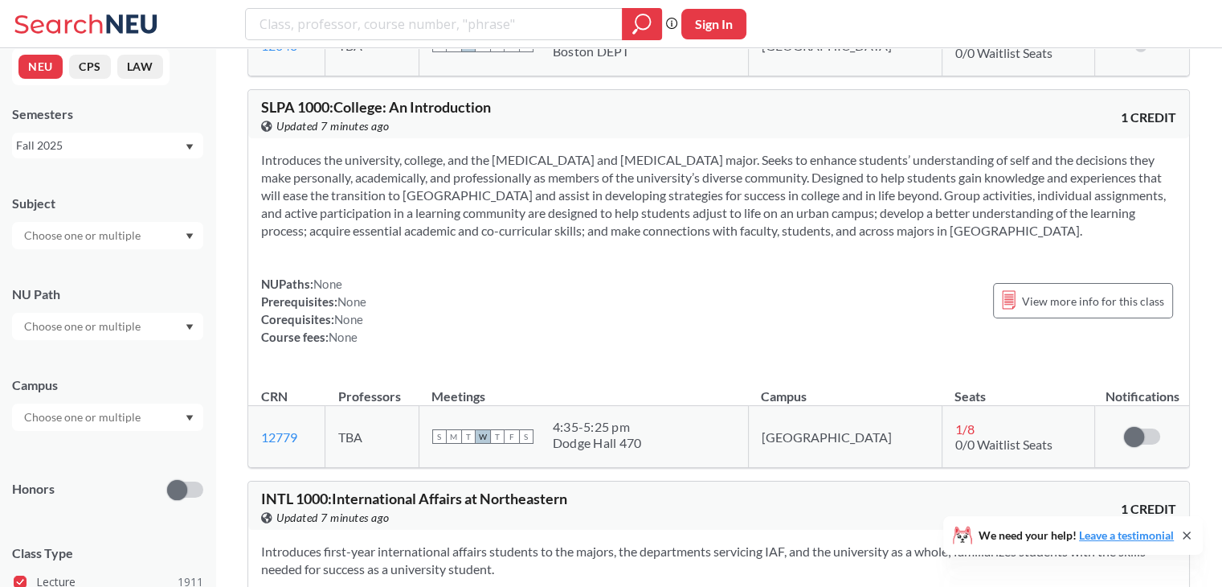
click at [98, 233] on input "text" at bounding box center [83, 235] width 135 height 19
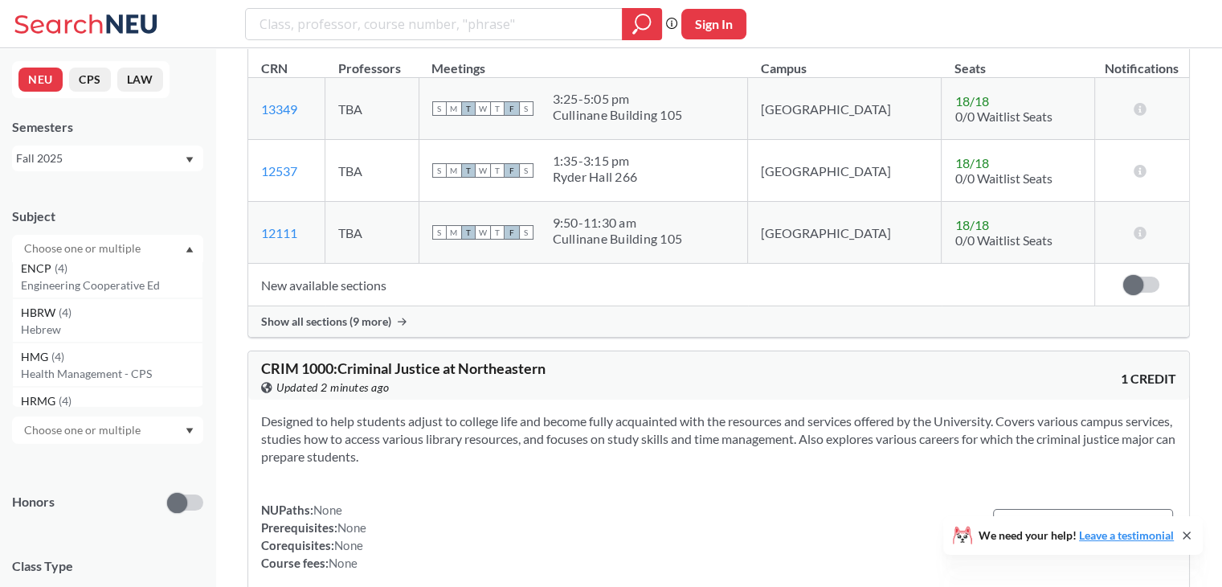
scroll to position [4605, 0]
click at [125, 313] on div "HBRW ( 4 )" at bounding box center [112, 312] width 182 height 18
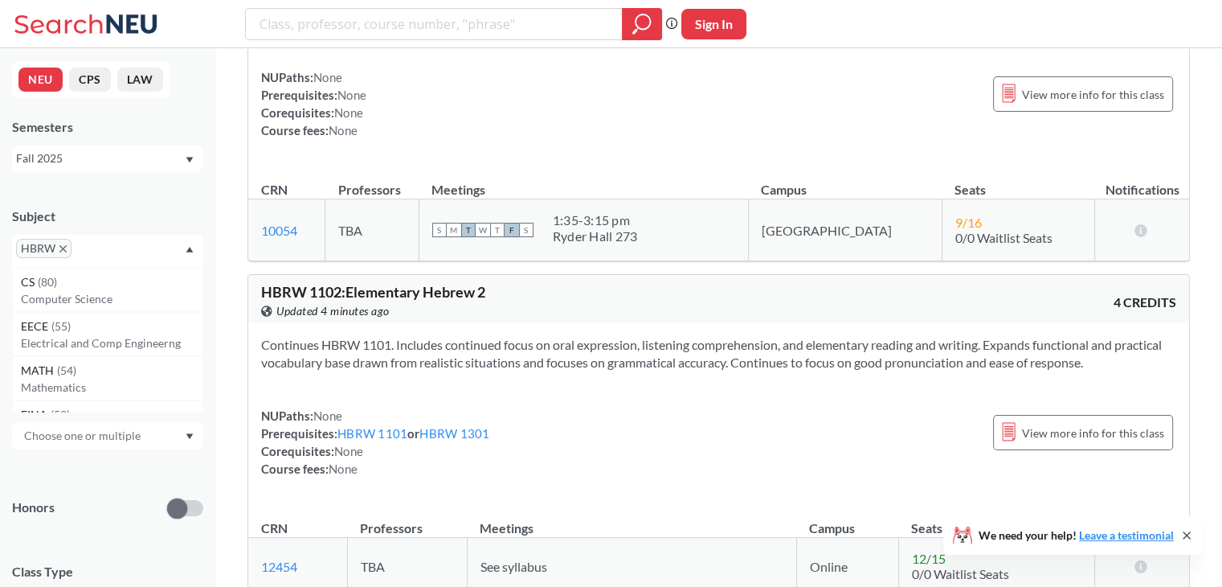
click at [91, 73] on button "CPS" at bounding box center [90, 79] width 42 height 24
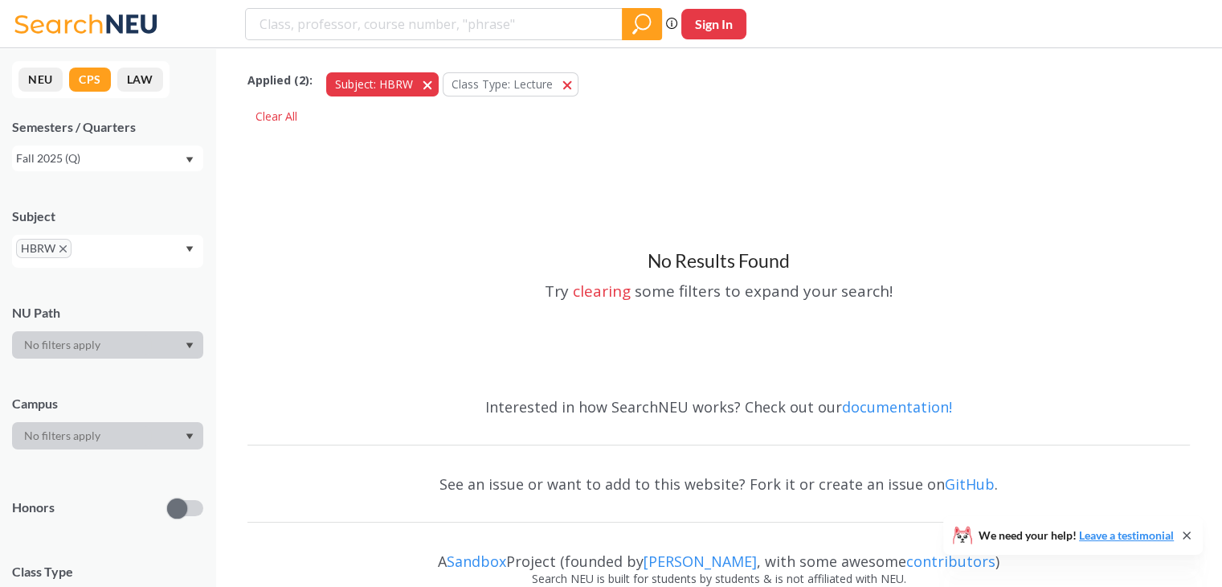
click at [427, 84] on button "Subject: HBRW HBRW" at bounding box center [382, 84] width 112 height 24
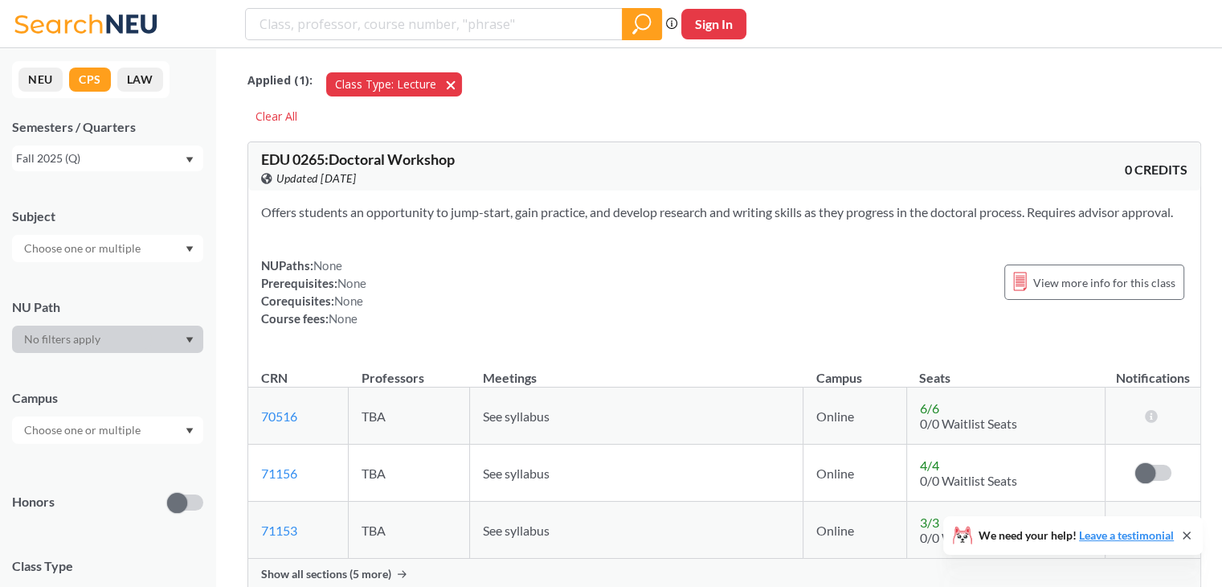
click at [427, 84] on span "Class Type: Lecture" at bounding box center [385, 83] width 101 height 15
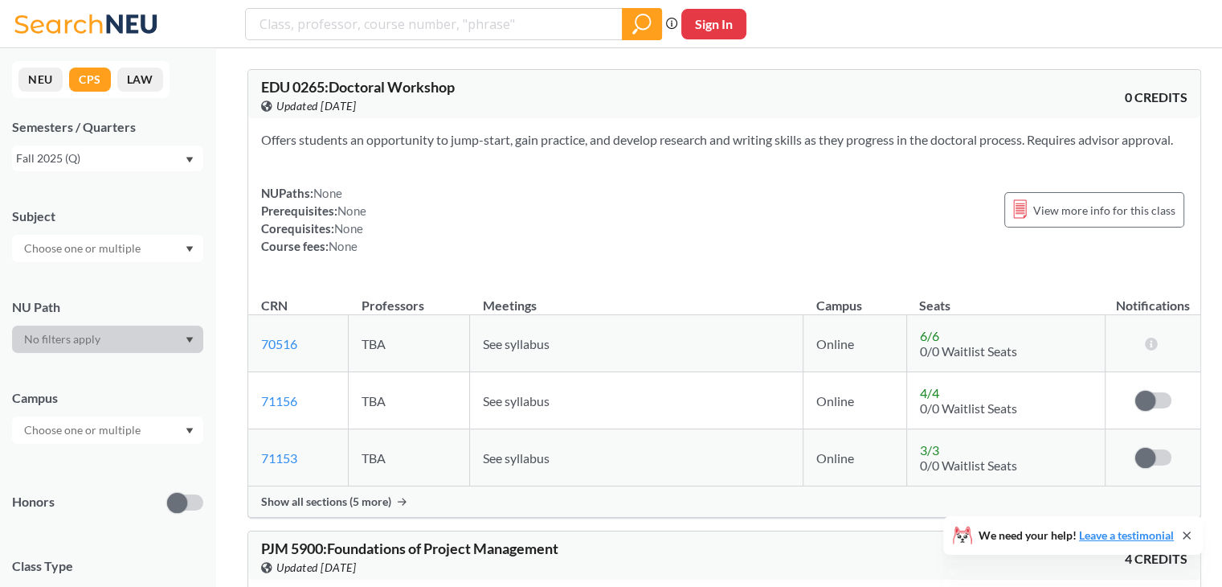
click at [55, 72] on button "NEU" at bounding box center [40, 79] width 44 height 24
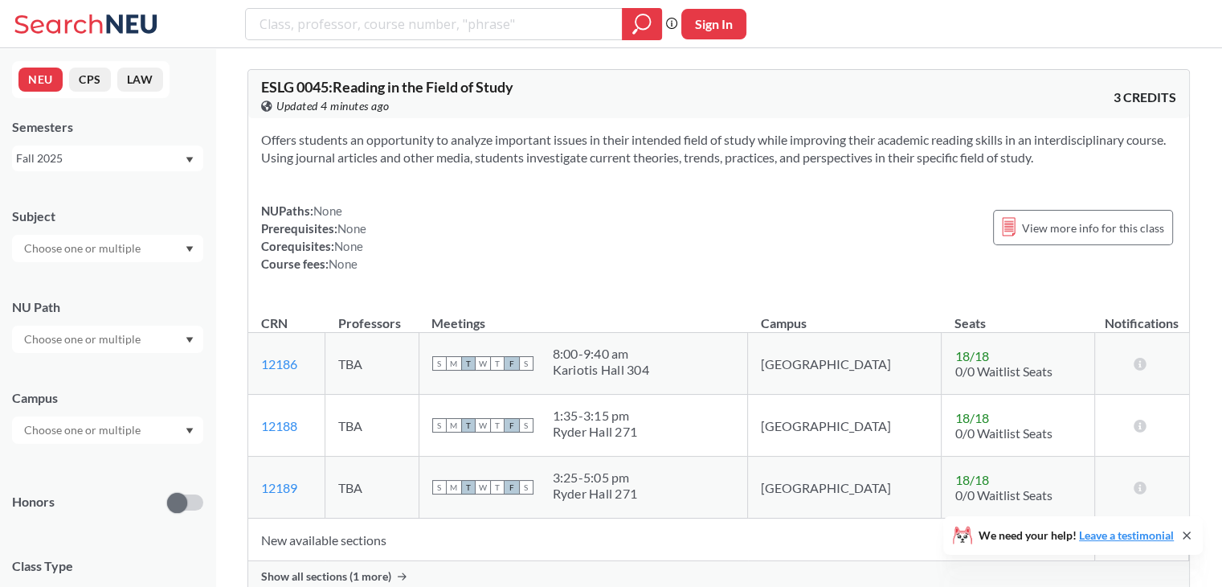
click at [112, 256] on input "text" at bounding box center [83, 248] width 135 height 19
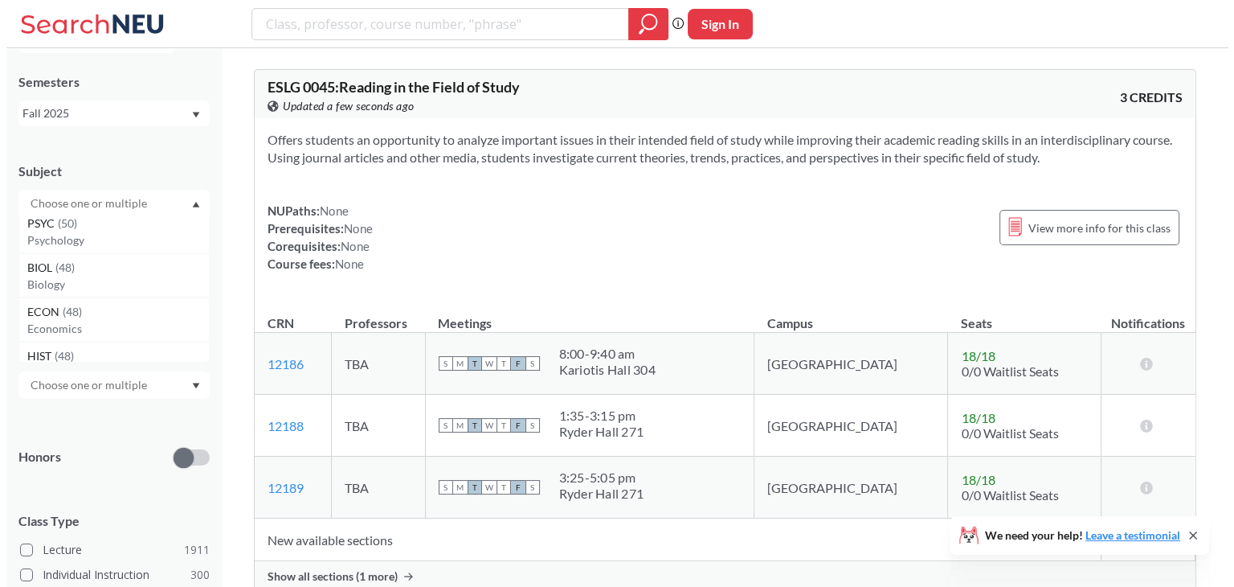
scroll to position [646, 0]
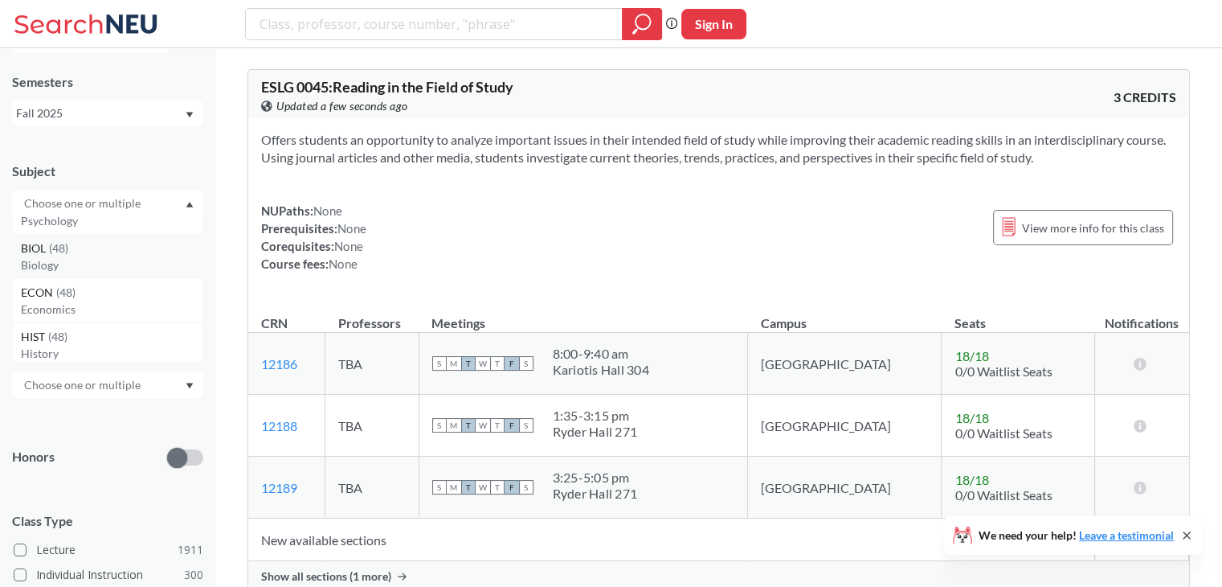
click at [66, 268] on p "Biology" at bounding box center [112, 265] width 182 height 16
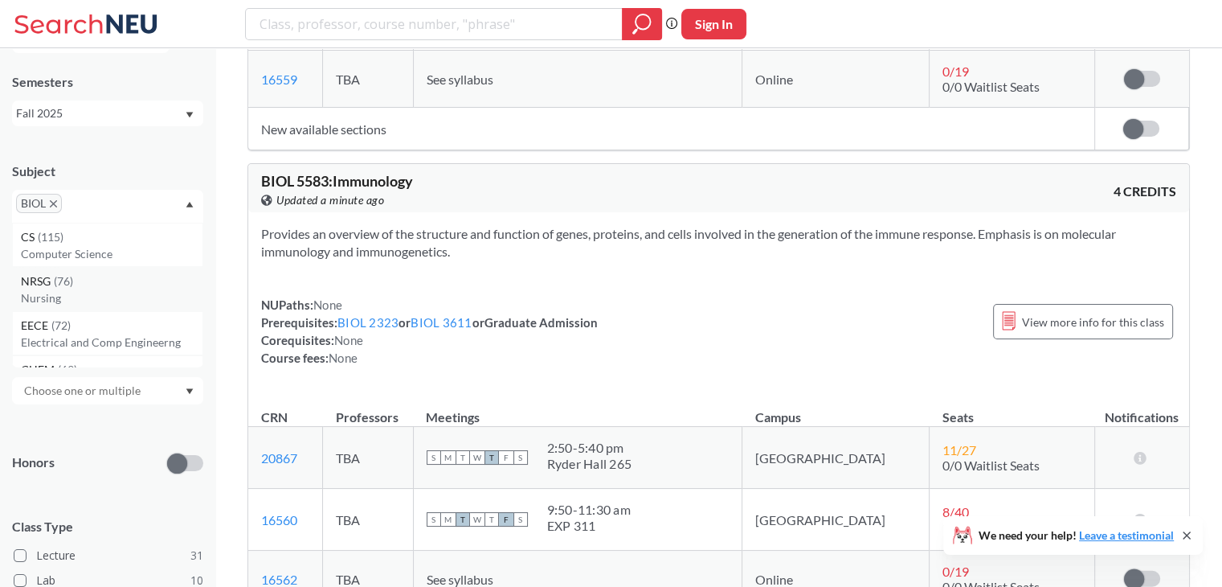
scroll to position [26, 0]
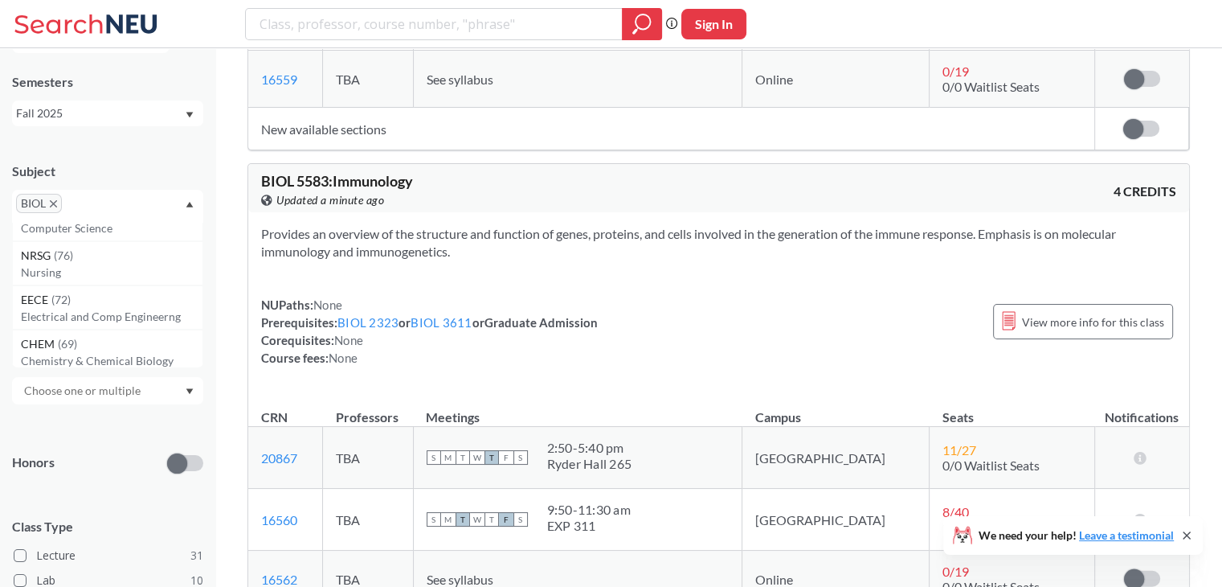
click at [55, 197] on span "BIOL" at bounding box center [39, 203] width 46 height 19
click at [55, 198] on span "BIOL" at bounding box center [39, 203] width 46 height 19
click at [55, 200] on icon "X to remove pill" at bounding box center [53, 203] width 7 height 7
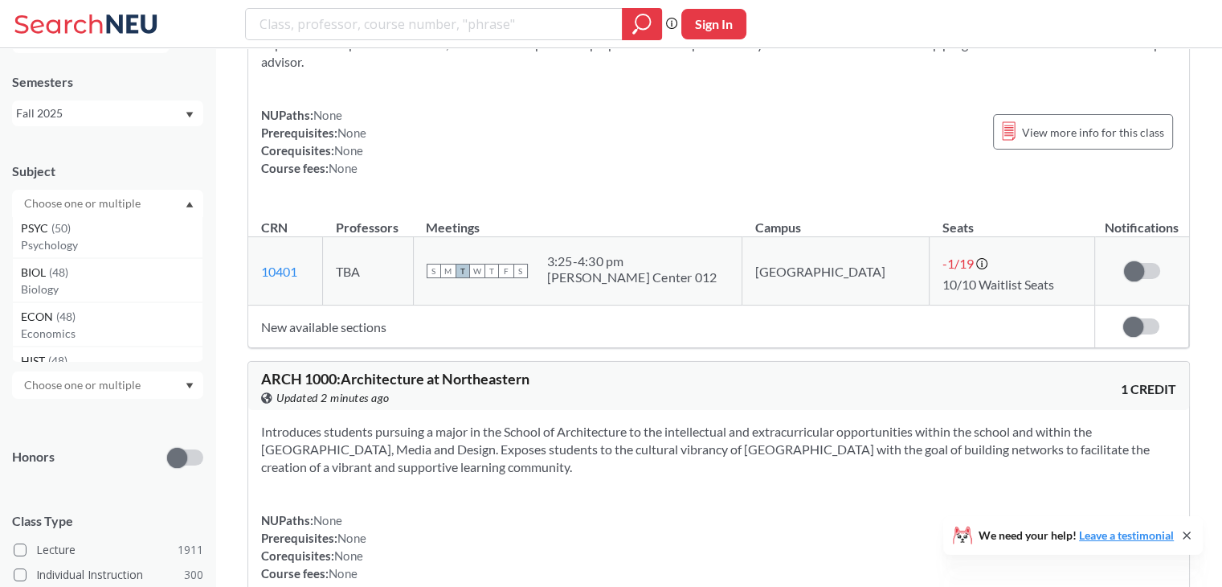
scroll to position [624, 0]
click at [83, 245] on p "Psychology" at bounding box center [112, 243] width 182 height 16
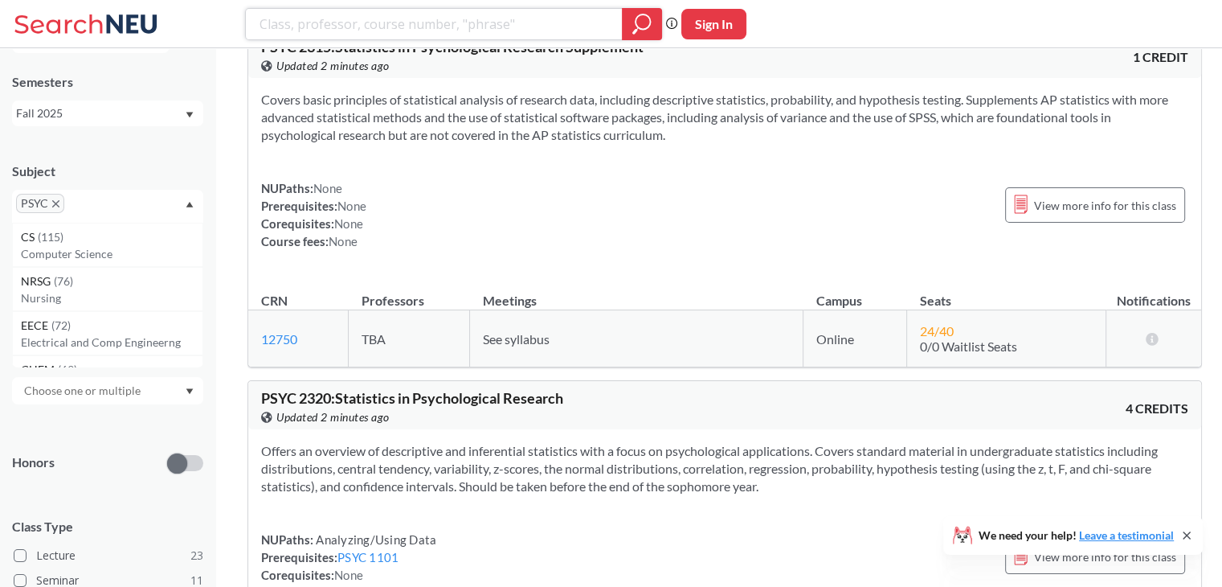
scroll to position [1485, 0]
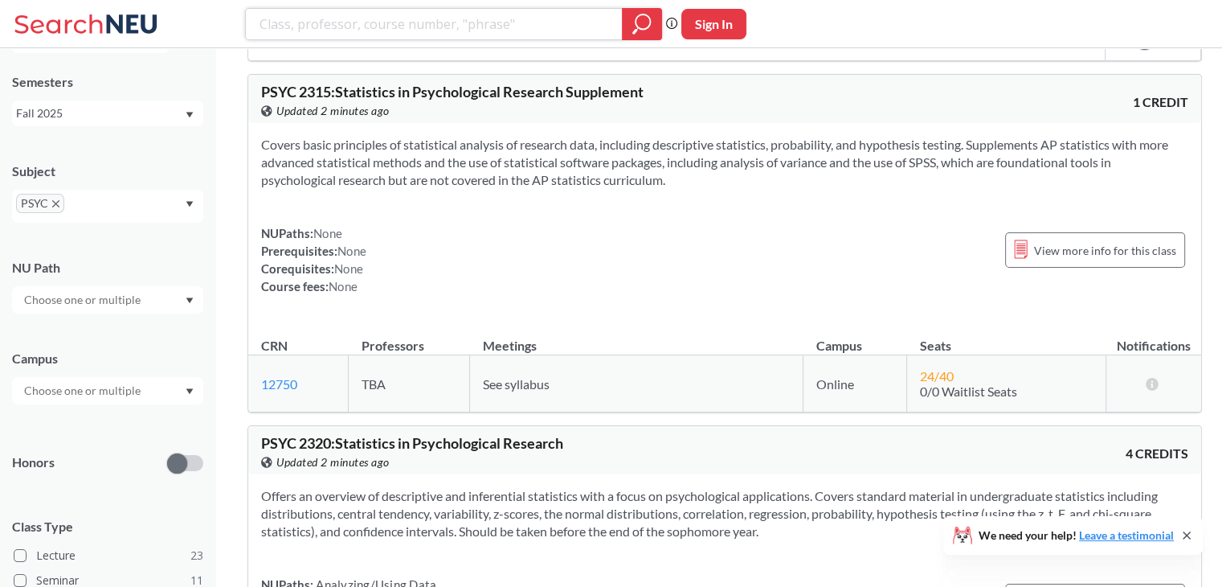
click at [347, 31] on input "search" at bounding box center [434, 23] width 353 height 27
type input "[PERSON_NAME]"
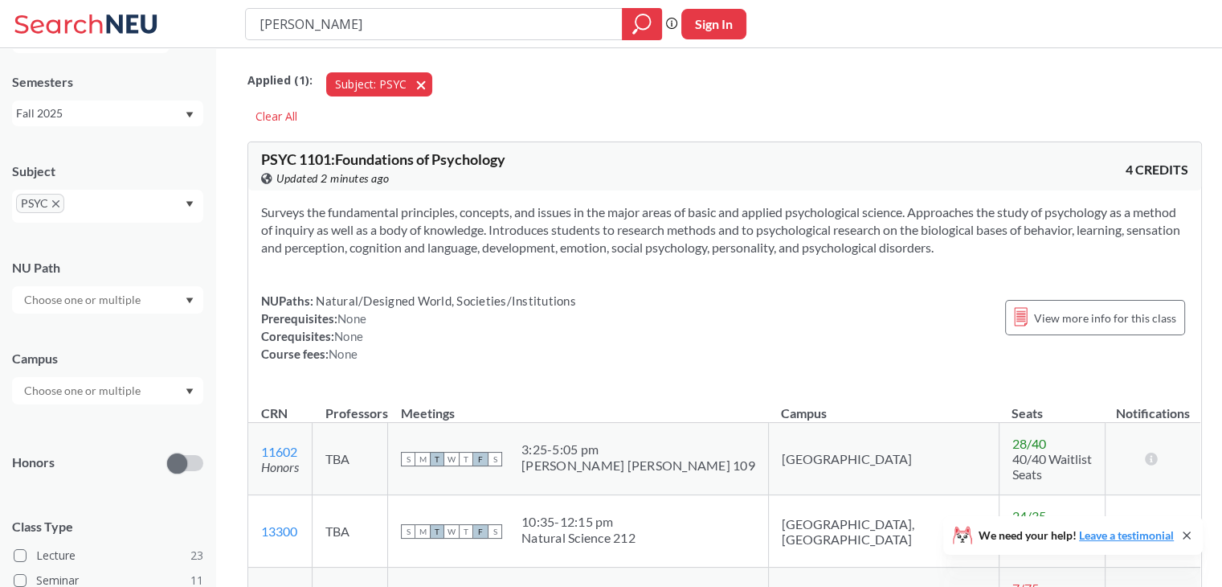
click at [427, 80] on span "button" at bounding box center [427, 83] width 0 height 15
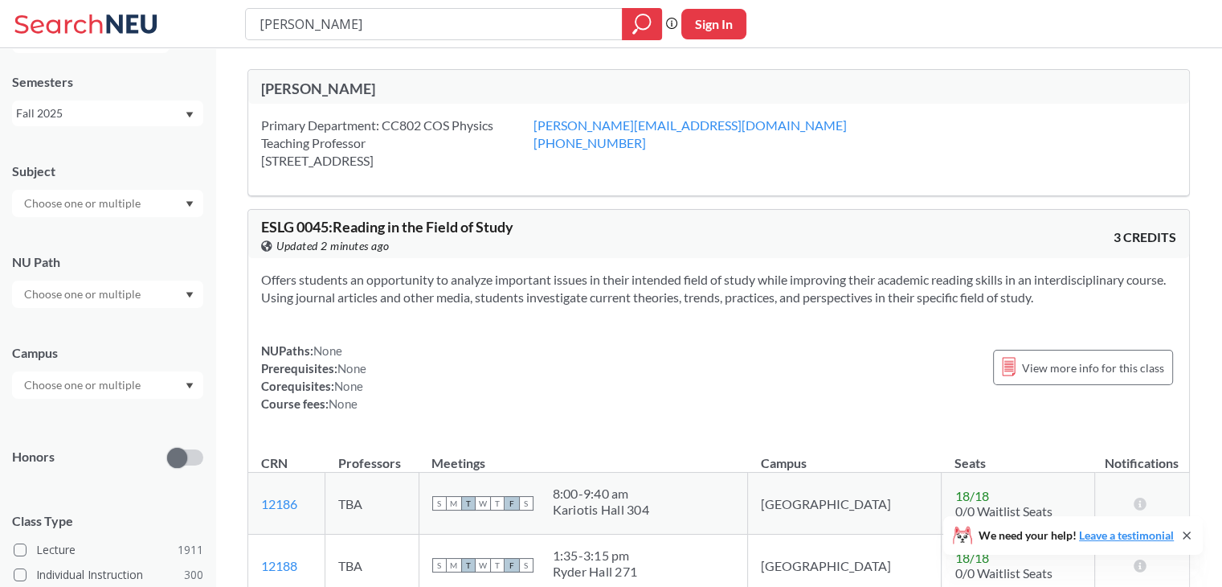
click at [321, 164] on div "Primary Department: CC802 COS Physics Teaching Professor [STREET_ADDRESS]" at bounding box center [397, 143] width 272 height 53
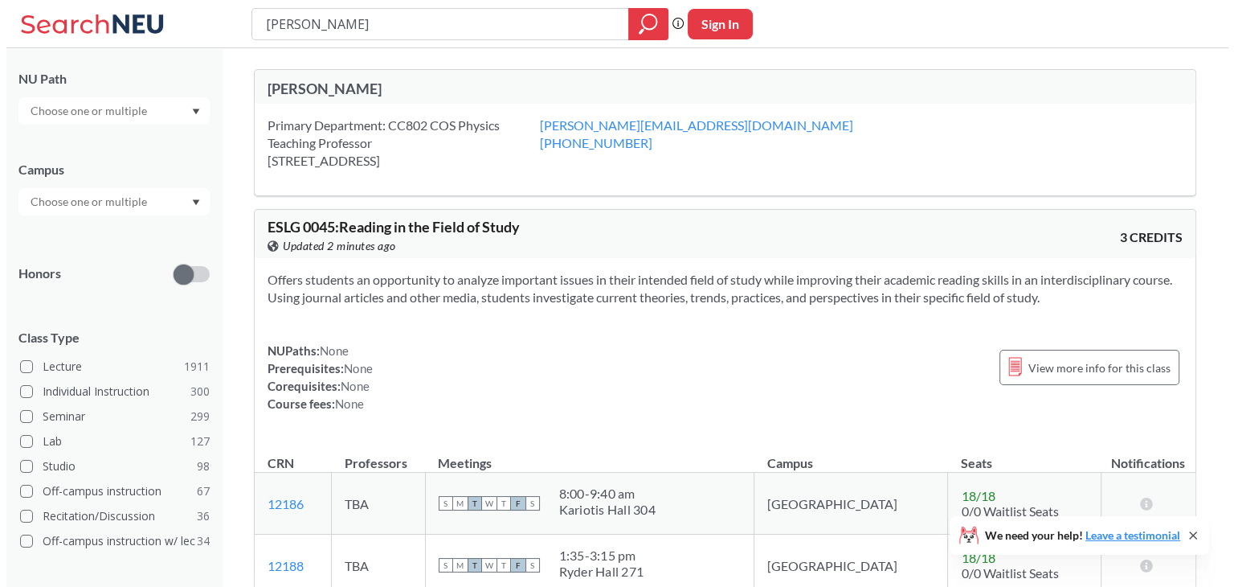
scroll to position [235, 0]
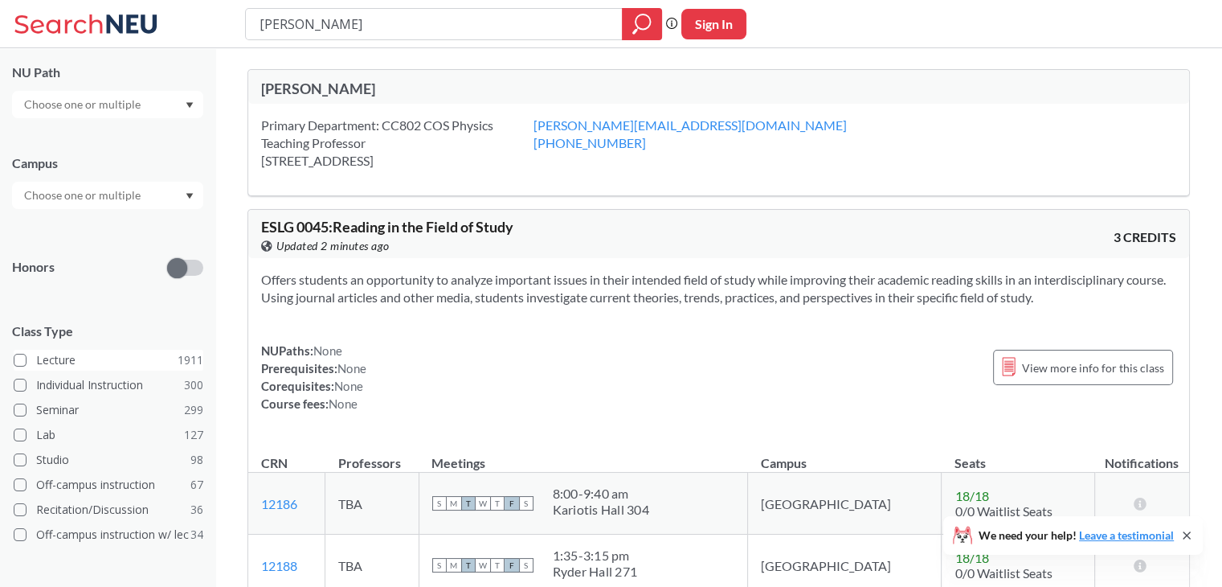
click at [27, 354] on label "Lecture 1911" at bounding box center [109, 360] width 190 height 21
click at [36, 354] on input "Lecture 1911" at bounding box center [42, 357] width 13 height 13
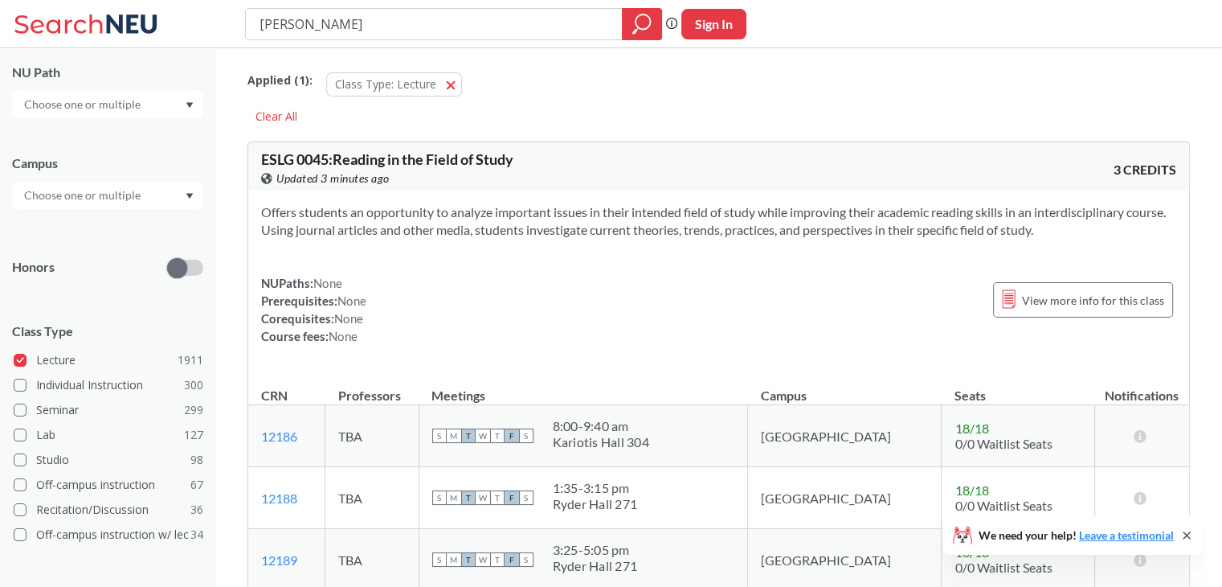
click at [149, 198] on div at bounding box center [107, 195] width 191 height 27
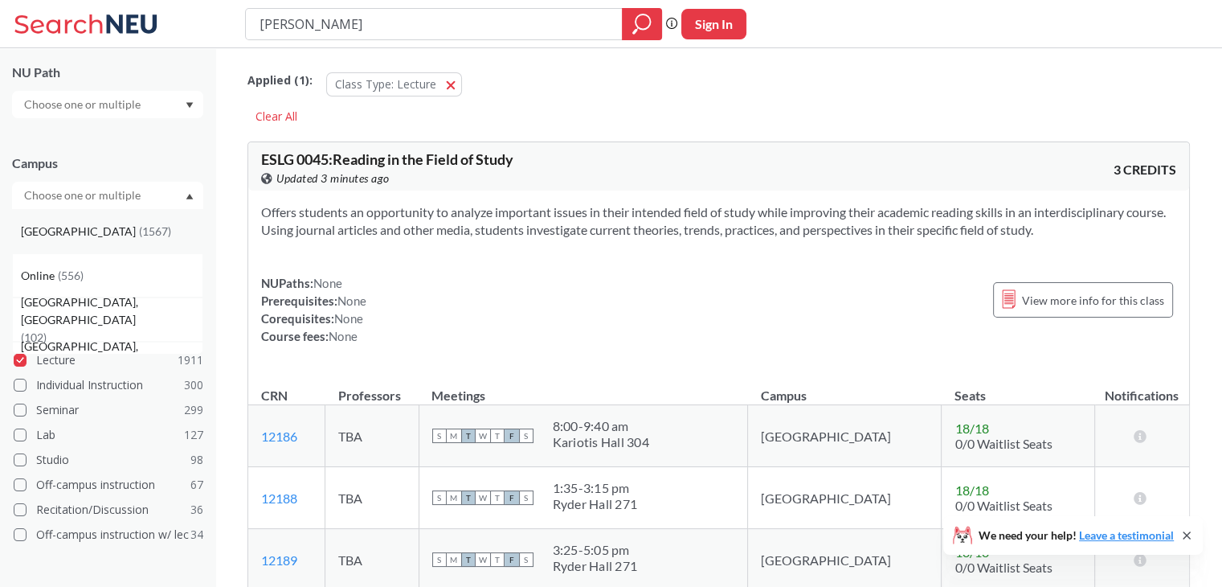
click at [48, 239] on span "[GEOGRAPHIC_DATA]" at bounding box center [80, 232] width 118 height 18
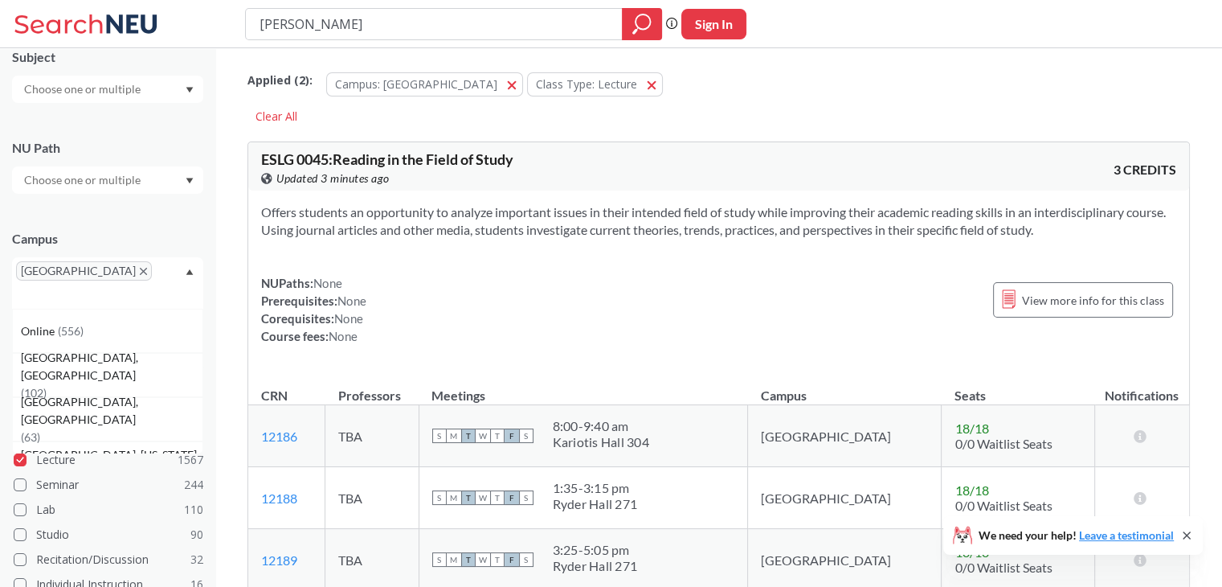
scroll to position [235, 0]
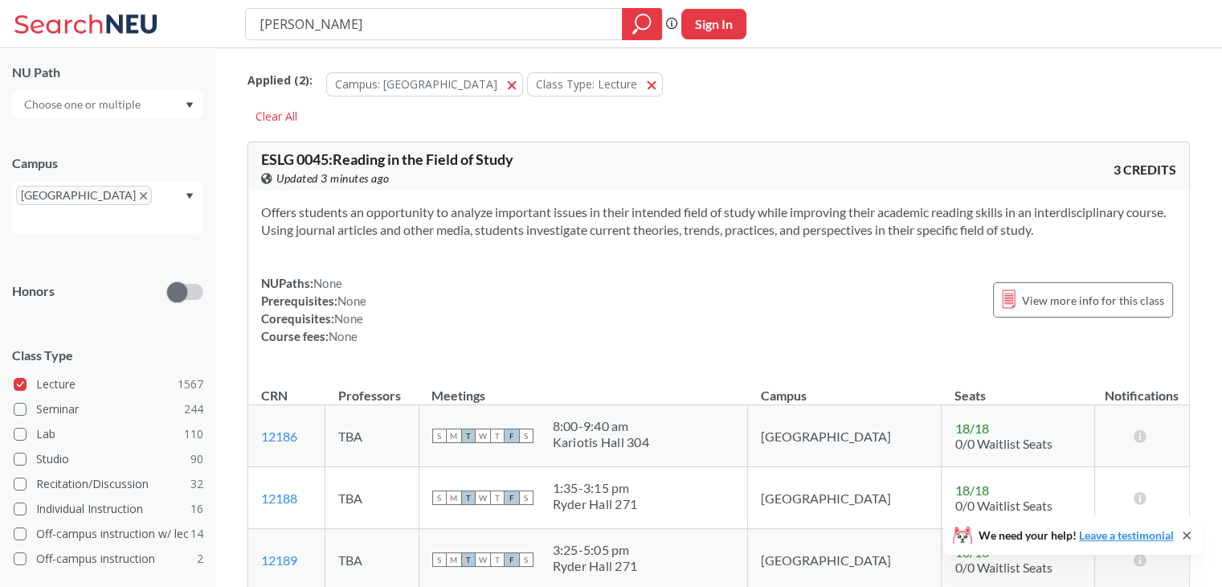
click at [125, 146] on div "Campus [GEOGRAPHIC_DATA]" at bounding box center [107, 185] width 191 height 95
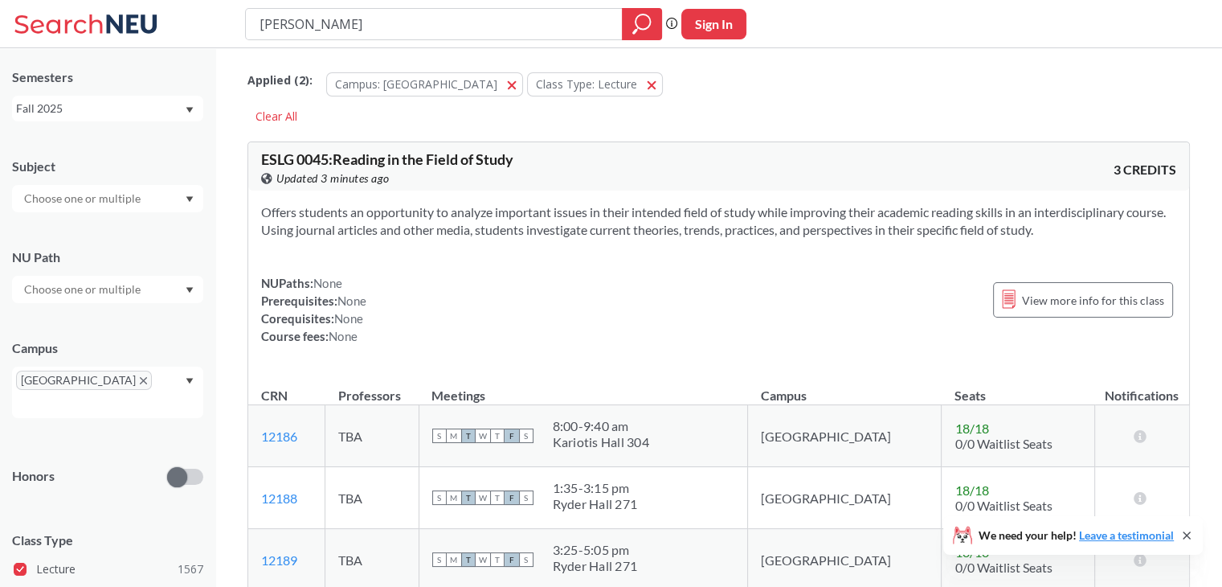
scroll to position [31, 0]
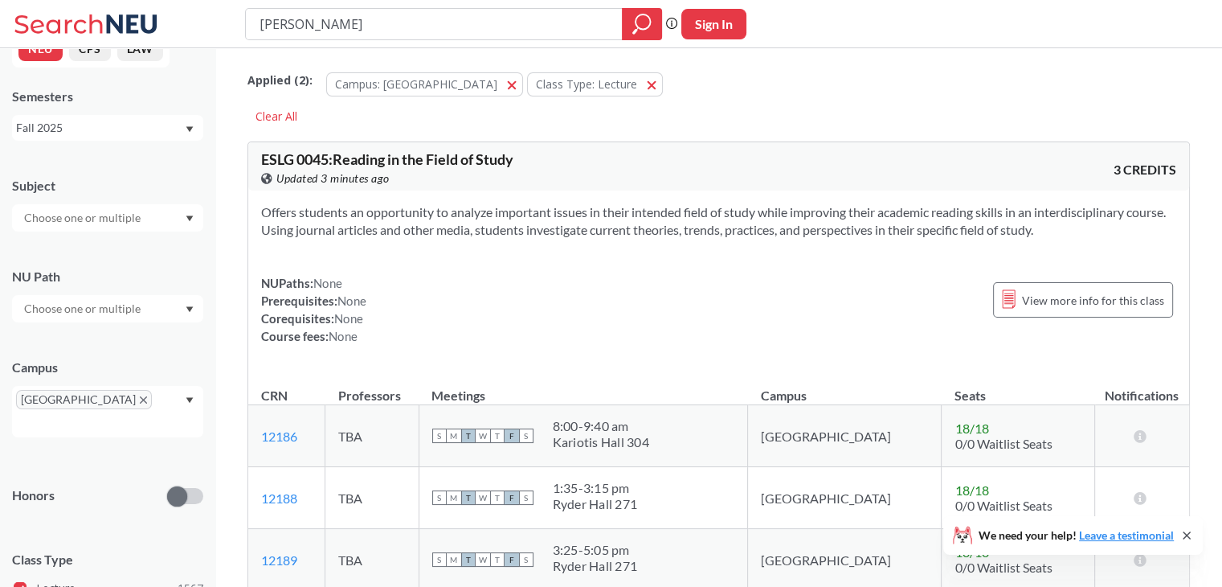
click at [79, 208] on input "text" at bounding box center [83, 217] width 135 height 19
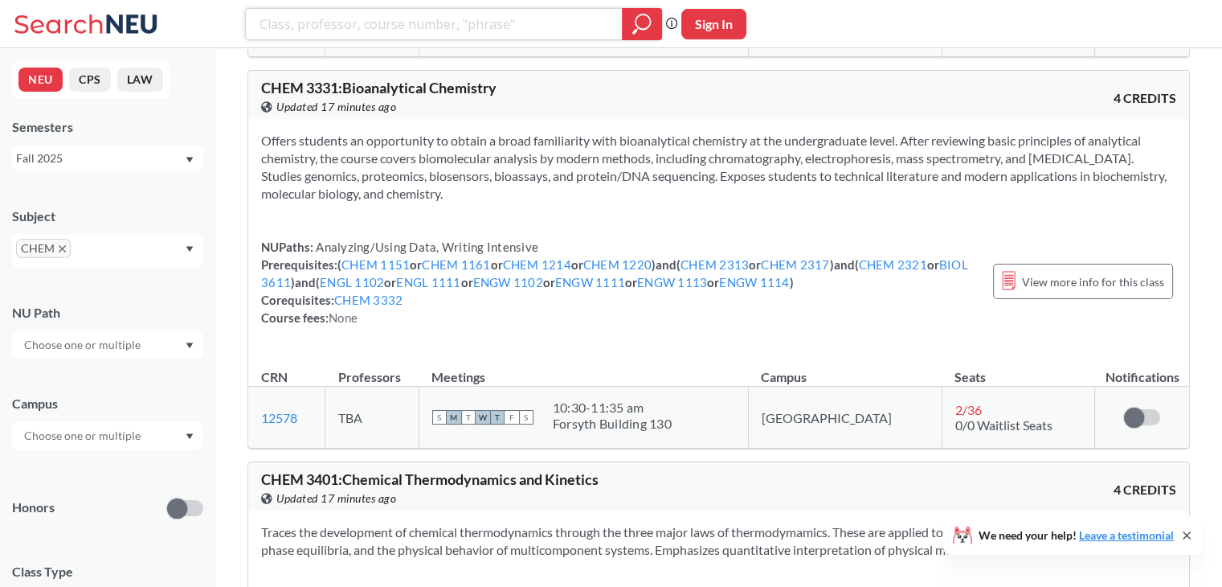
scroll to position [4416, 0]
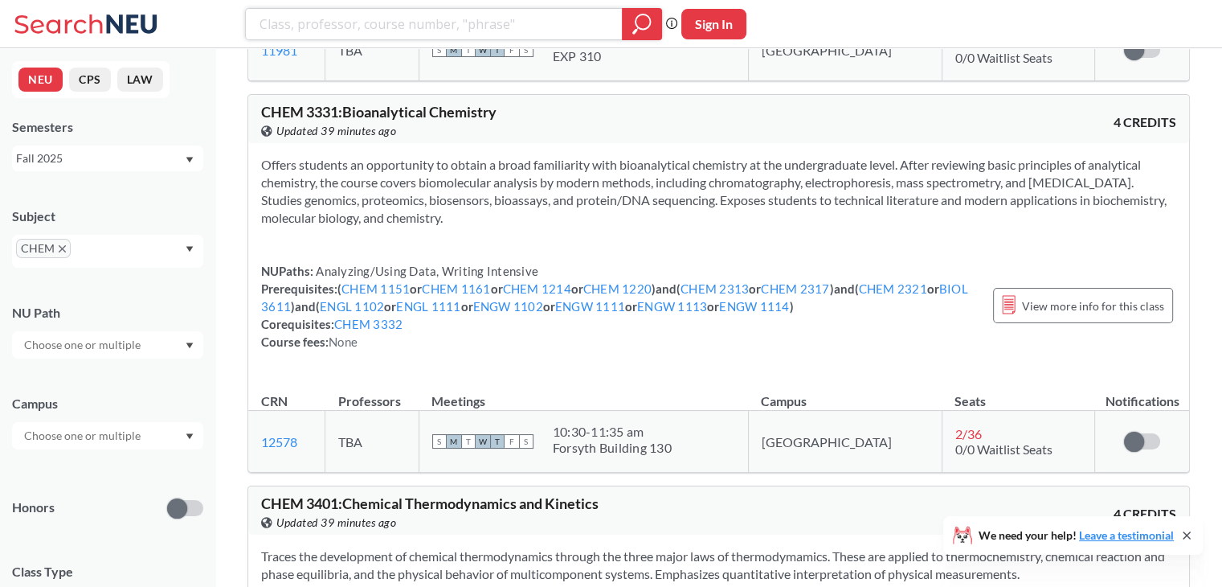
click at [370, 18] on input "search" at bounding box center [434, 23] width 353 height 27
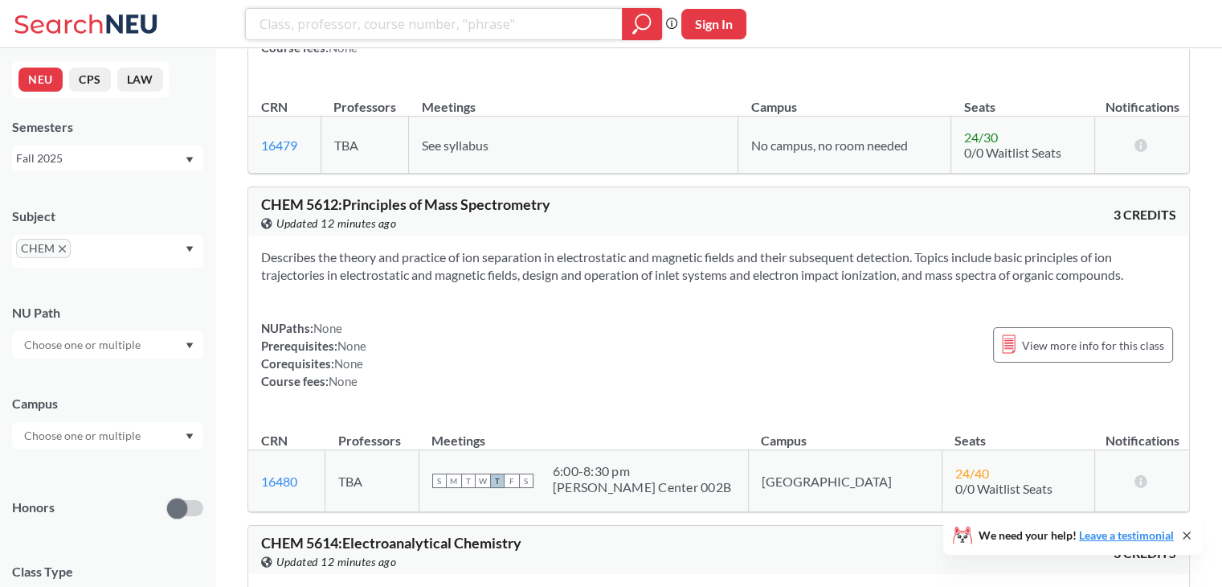
scroll to position [8090, 0]
drag, startPoint x: 601, startPoint y: 451, endPoint x: 675, endPoint y: 456, distance: 74.1
click at [675, 463] on div "6:00 - 8:30 pm" at bounding box center [642, 471] width 178 height 16
drag, startPoint x: 598, startPoint y: 473, endPoint x: 722, endPoint y: 472, distance: 124.6
click at [722, 479] on div "[PERSON_NAME] Center 002B" at bounding box center [642, 487] width 178 height 16
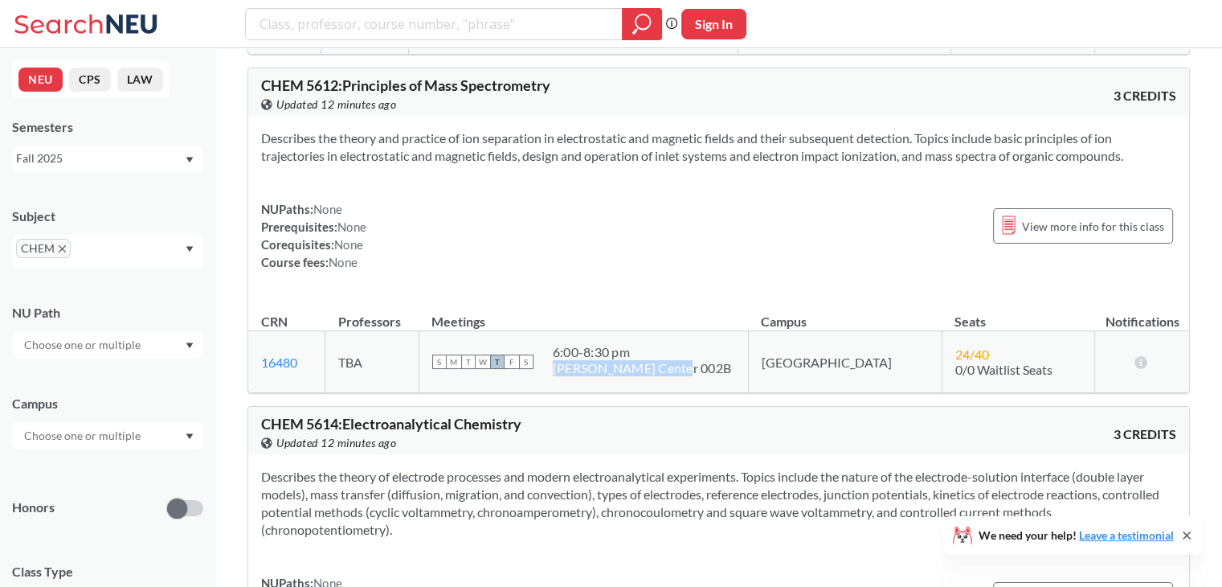
scroll to position [8219, 0]
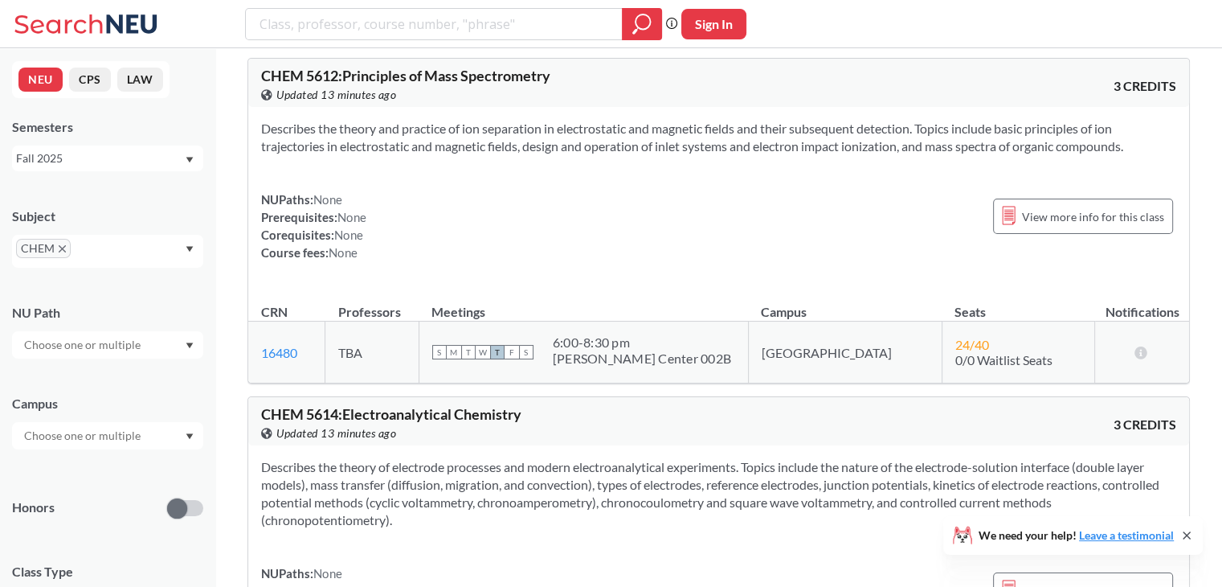
click at [526, 253] on div "Describes the theory and practice of ion separation in electrostatic and magnet…" at bounding box center [718, 197] width 941 height 180
